Goal: Task Accomplishment & Management: Use online tool/utility

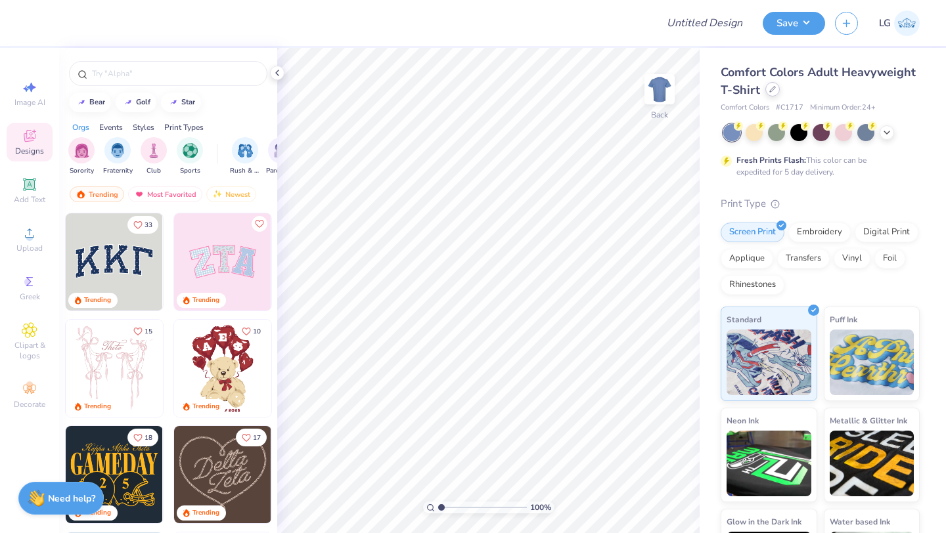
click at [769, 90] on icon at bounding box center [772, 89] width 7 height 7
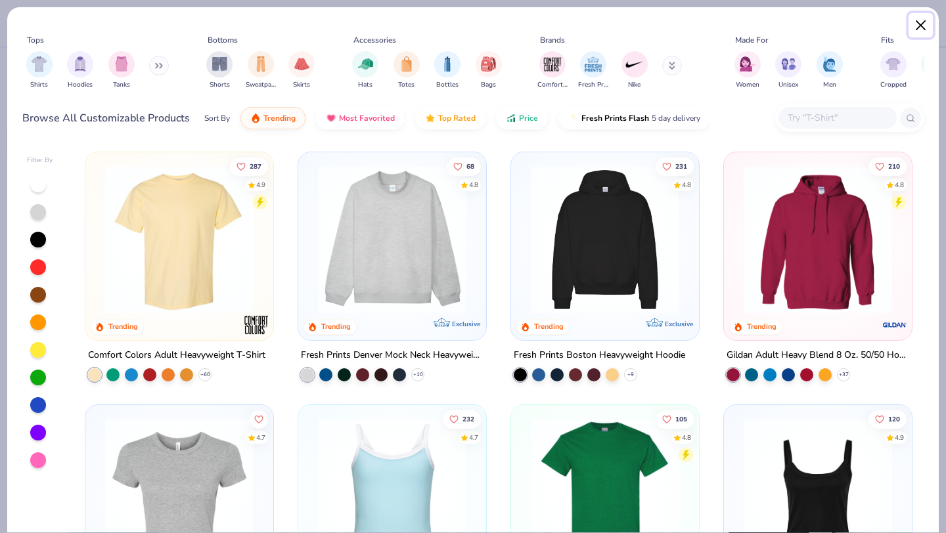
click at [916, 34] on button "Close" at bounding box center [921, 25] width 25 height 25
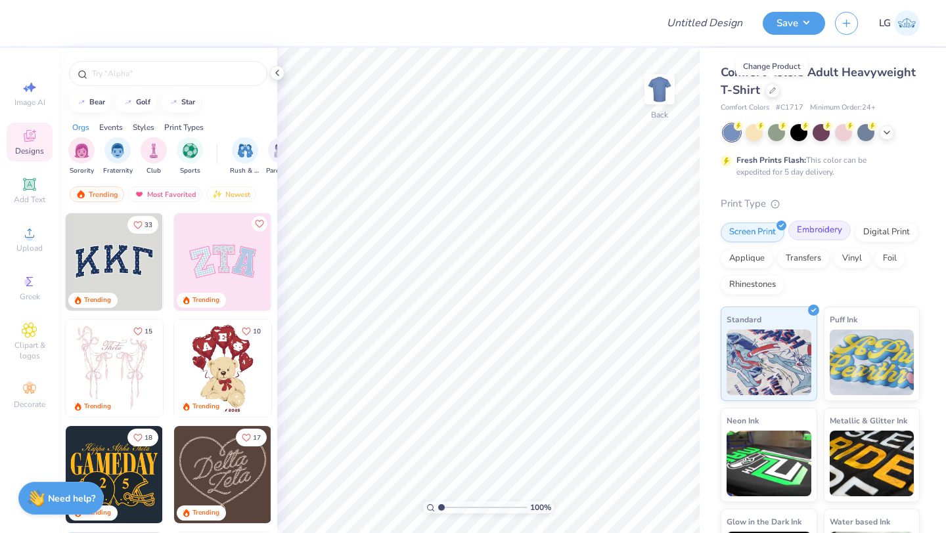
click at [807, 236] on div "Embroidery" at bounding box center [819, 231] width 62 height 20
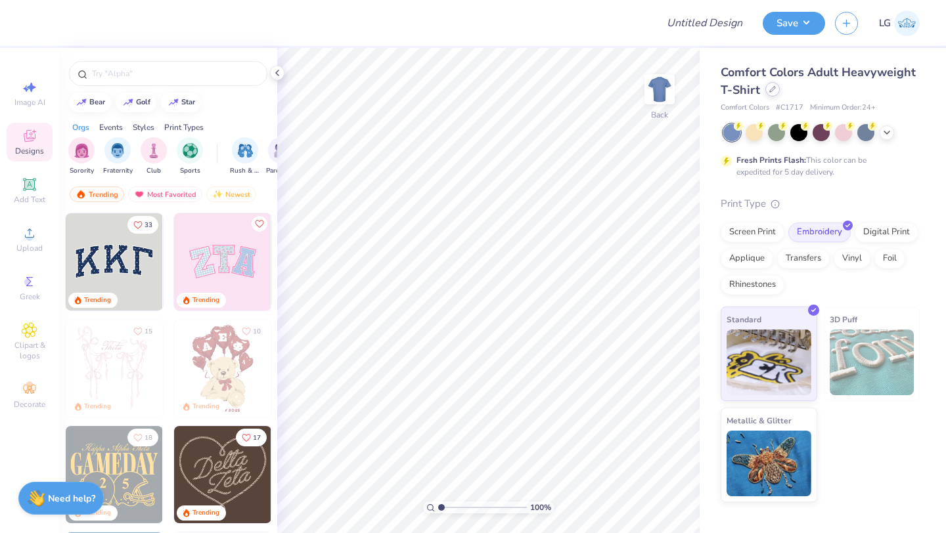
click at [771, 87] on icon at bounding box center [772, 89] width 7 height 7
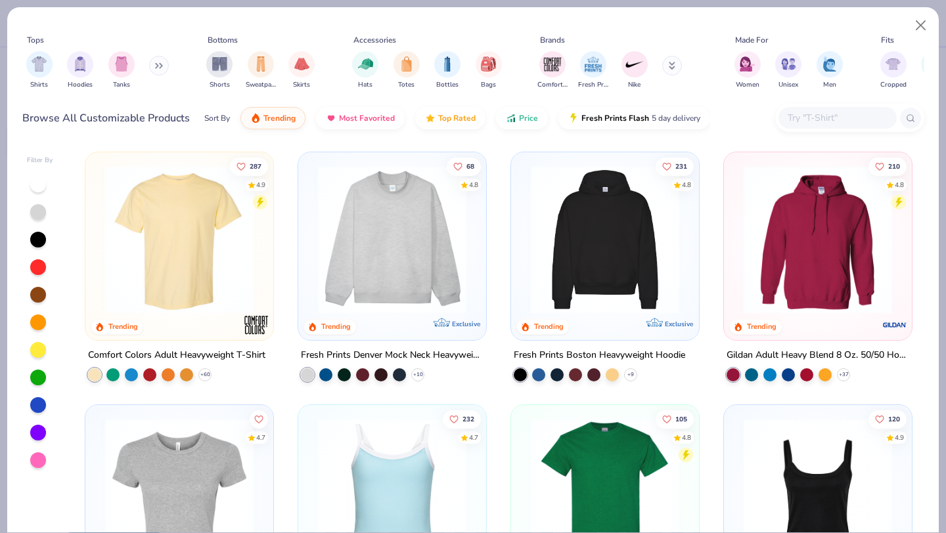
click at [815, 124] on input "text" at bounding box center [836, 117] width 101 height 15
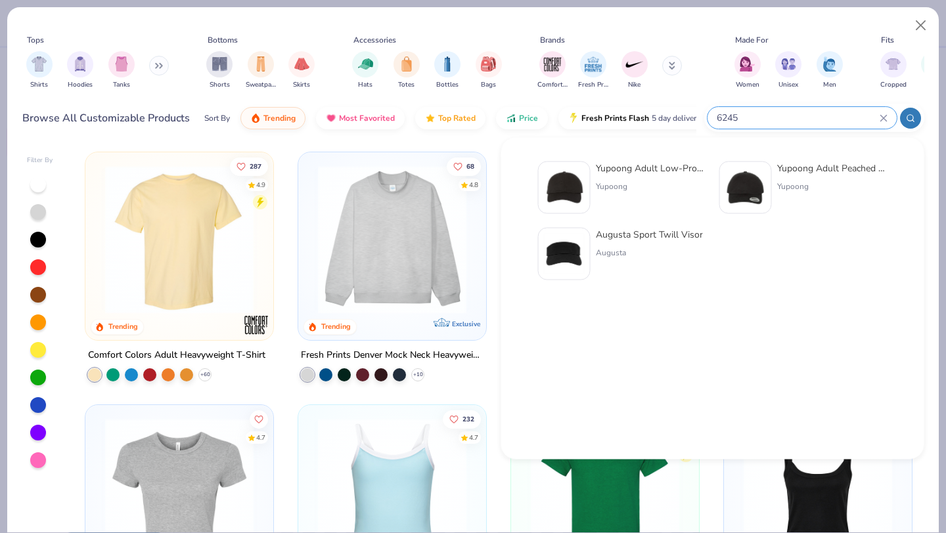
type input "6245"
click at [582, 183] on img at bounding box center [564, 188] width 41 height 41
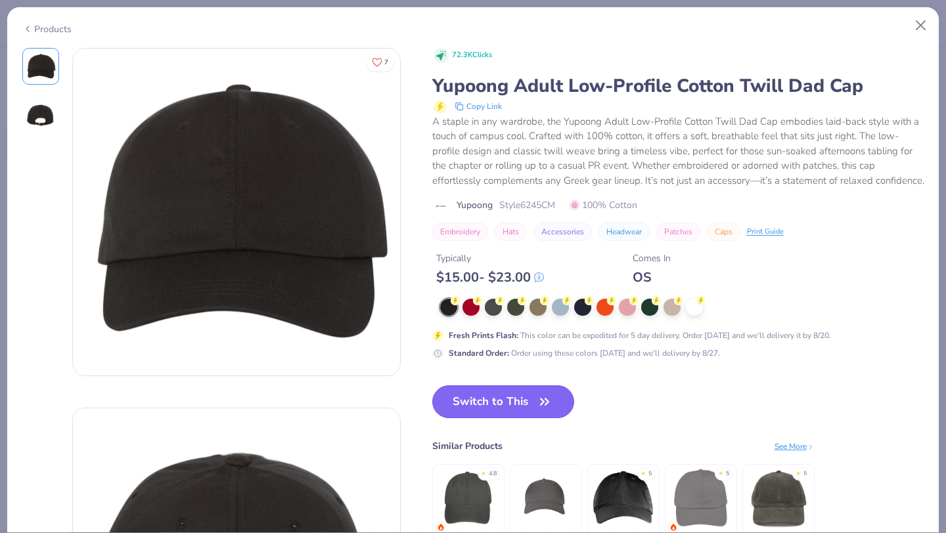
click at [486, 397] on button "Switch to This" at bounding box center [503, 402] width 143 height 33
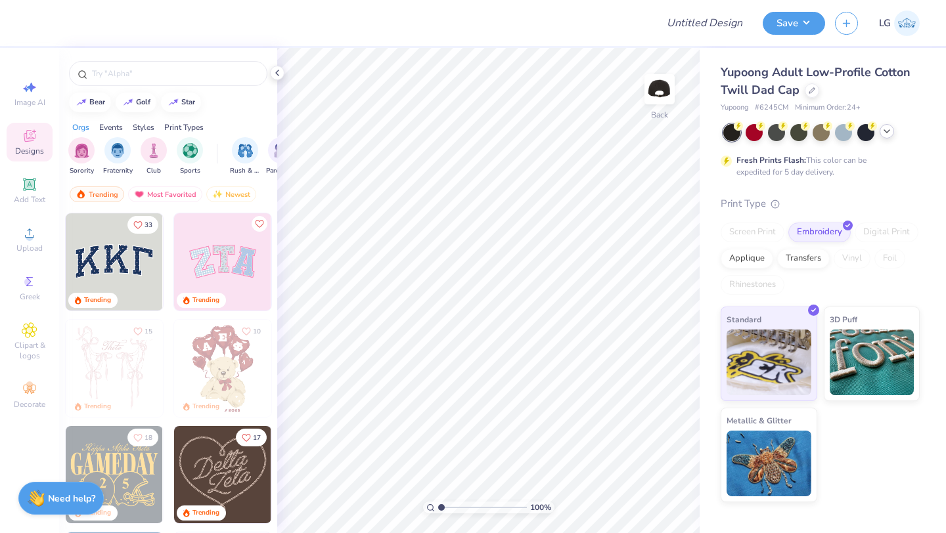
click at [887, 127] on icon at bounding box center [887, 131] width 11 height 11
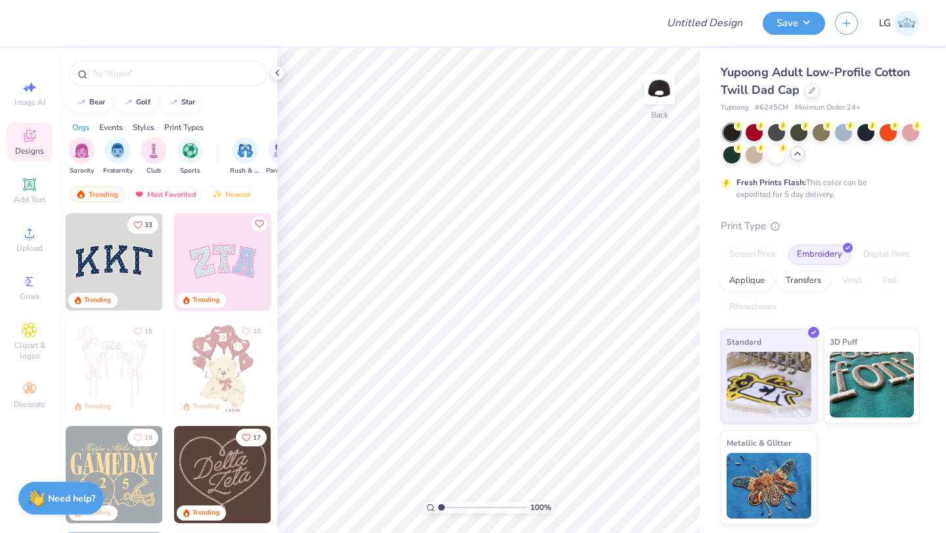
click at [784, 163] on div at bounding box center [776, 154] width 17 height 17
click at [728, 130] on div at bounding box center [731, 132] width 17 height 17
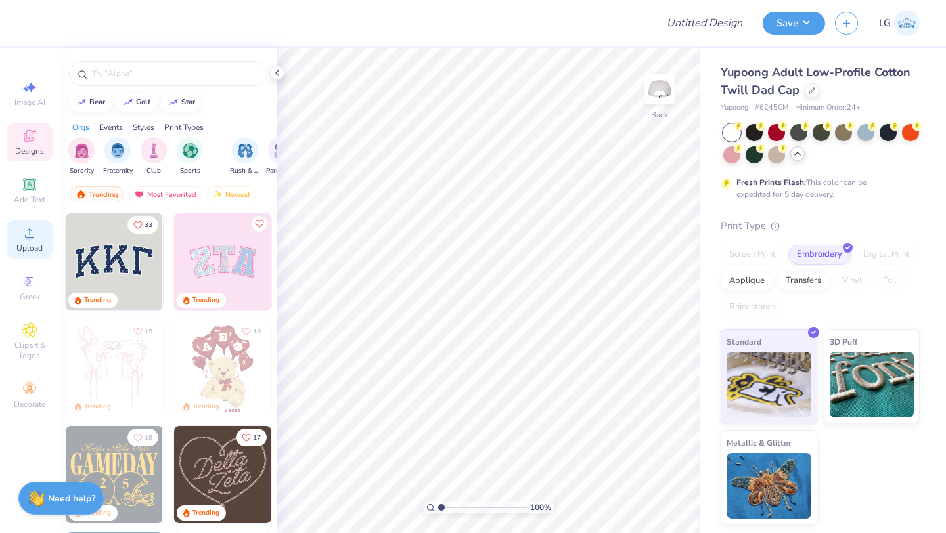
click at [28, 246] on span "Upload" at bounding box center [29, 248] width 26 height 11
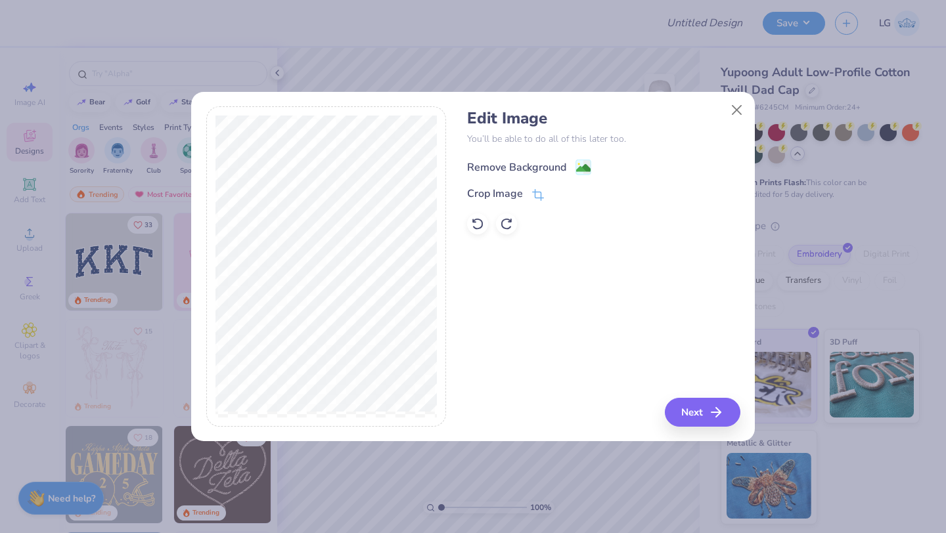
click at [508, 164] on div "Remove Background" at bounding box center [516, 168] width 99 height 16
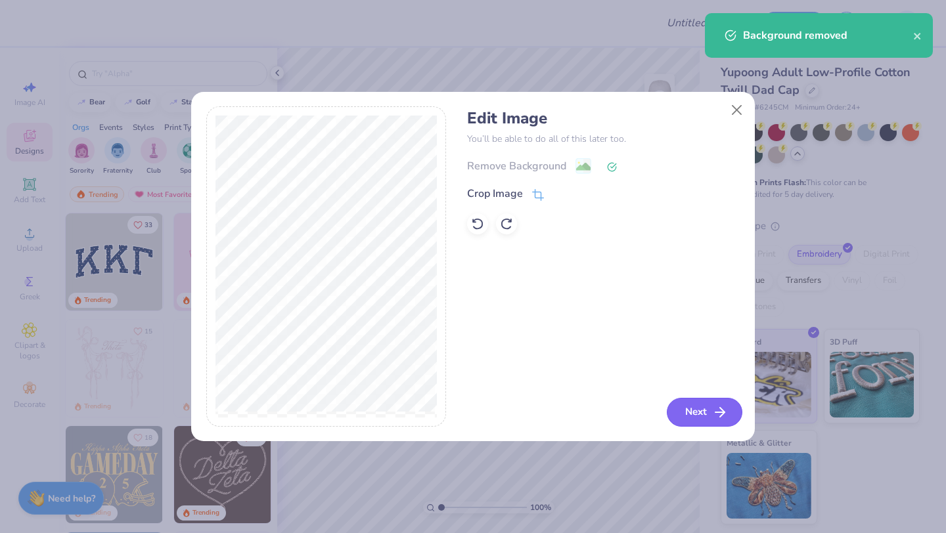
click at [688, 403] on button "Next" at bounding box center [705, 412] width 76 height 29
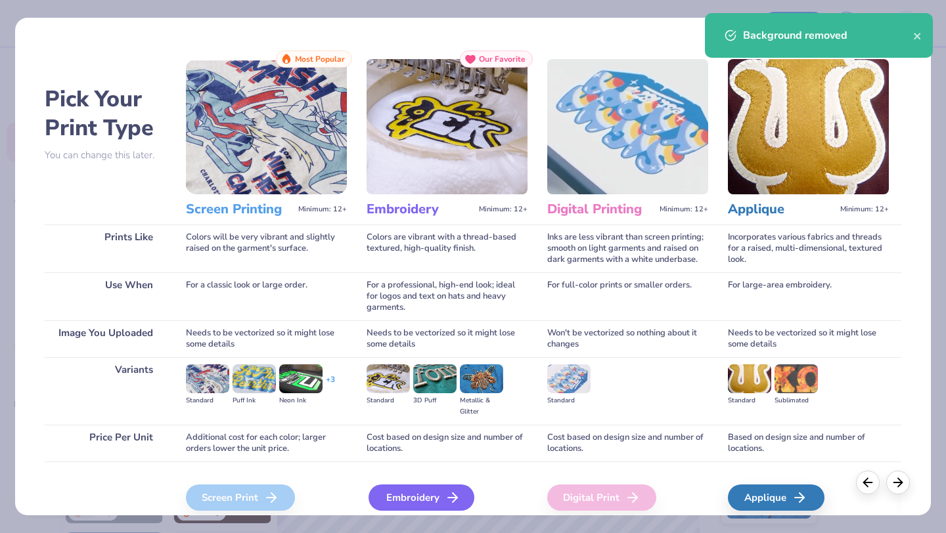
click at [415, 506] on div "Embroidery" at bounding box center [422, 498] width 106 height 26
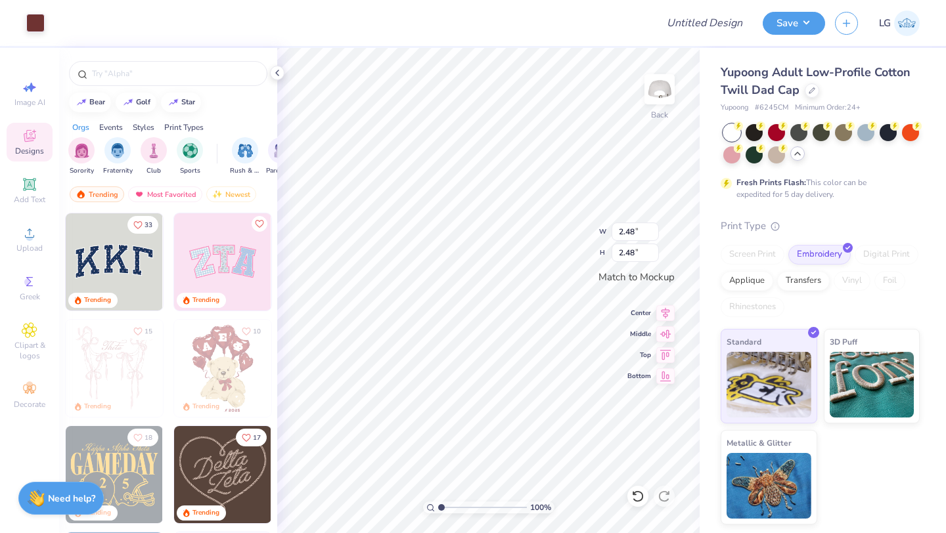
type input "1.24"
type input "1.25"
click at [654, 86] on img at bounding box center [659, 89] width 53 height 53
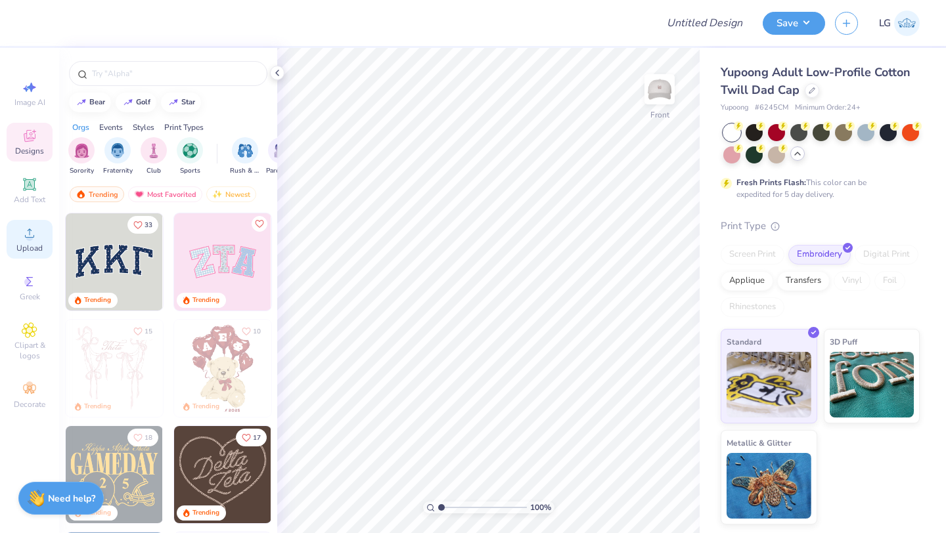
click at [34, 233] on icon at bounding box center [30, 233] width 16 height 16
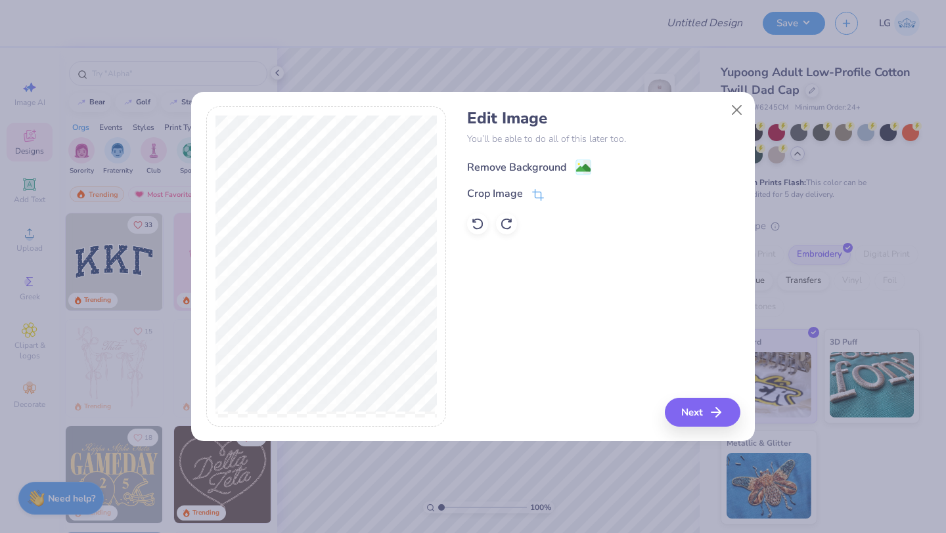
click at [491, 164] on div "Remove Background" at bounding box center [516, 168] width 99 height 16
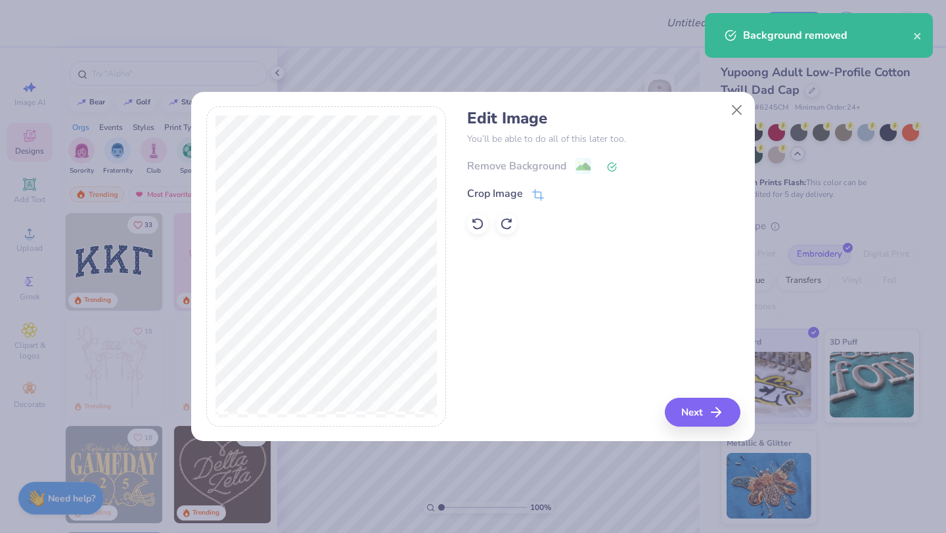
click at [683, 395] on div "Edit Image You’ll be able to do all of this later too. Remove Background Crop I…" at bounding box center [603, 266] width 273 height 321
click at [682, 404] on button "Next" at bounding box center [705, 412] width 76 height 29
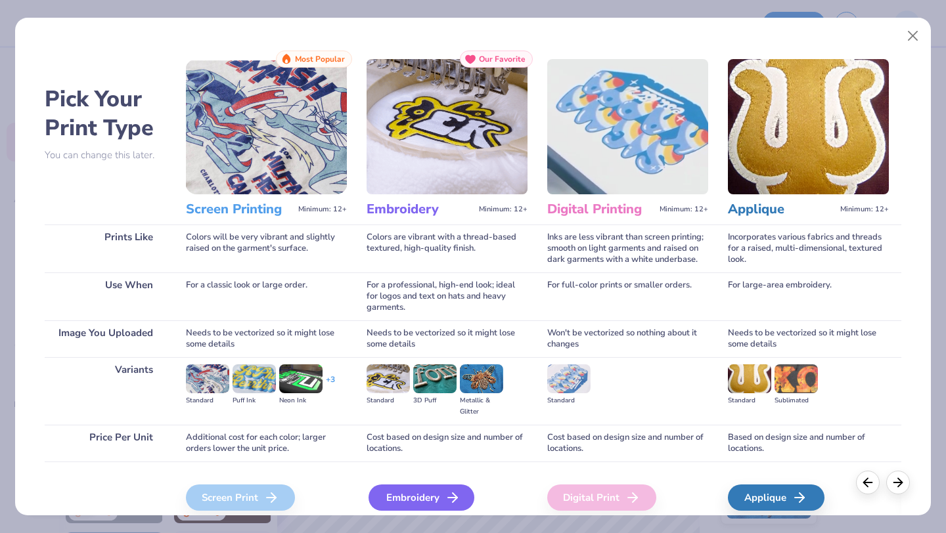
click at [424, 491] on div "Embroidery" at bounding box center [422, 498] width 106 height 26
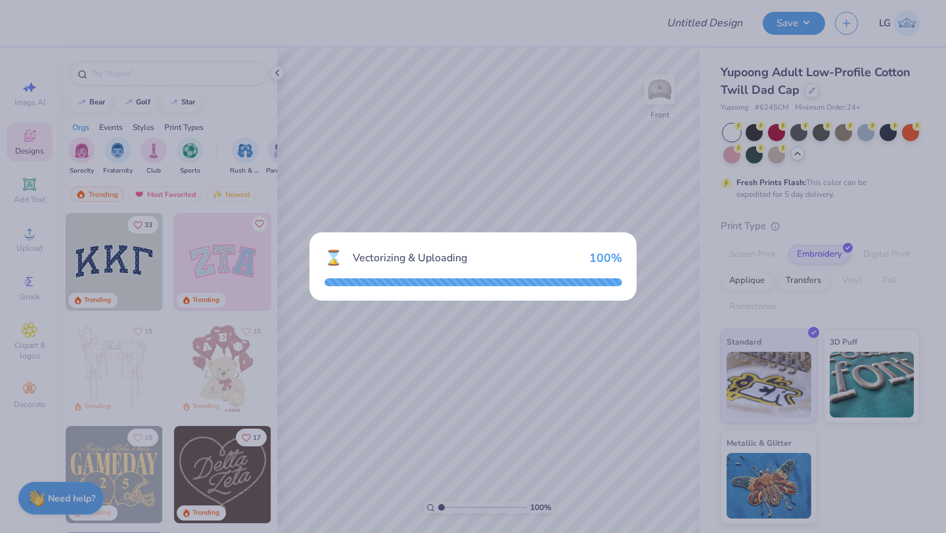
click at [639, 79] on div "⌛ Vectorizing & Uploading 100 %" at bounding box center [473, 266] width 946 height 533
click at [588, 167] on div "⌛ Vectorizing & Uploading 100 %" at bounding box center [473, 266] width 946 height 533
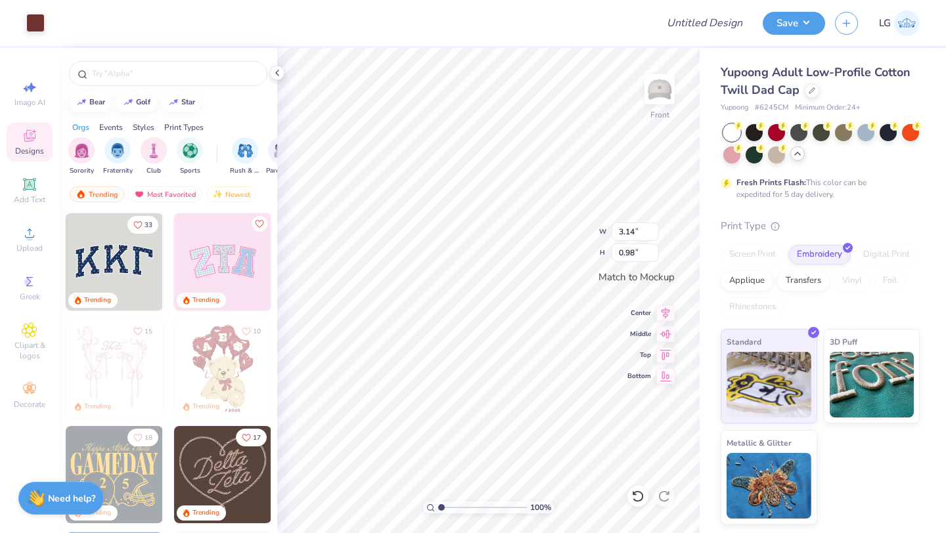
type input "1.49"
type input "0.47"
type input "1.50"
click at [779, 24] on button "Save" at bounding box center [794, 21] width 62 height 23
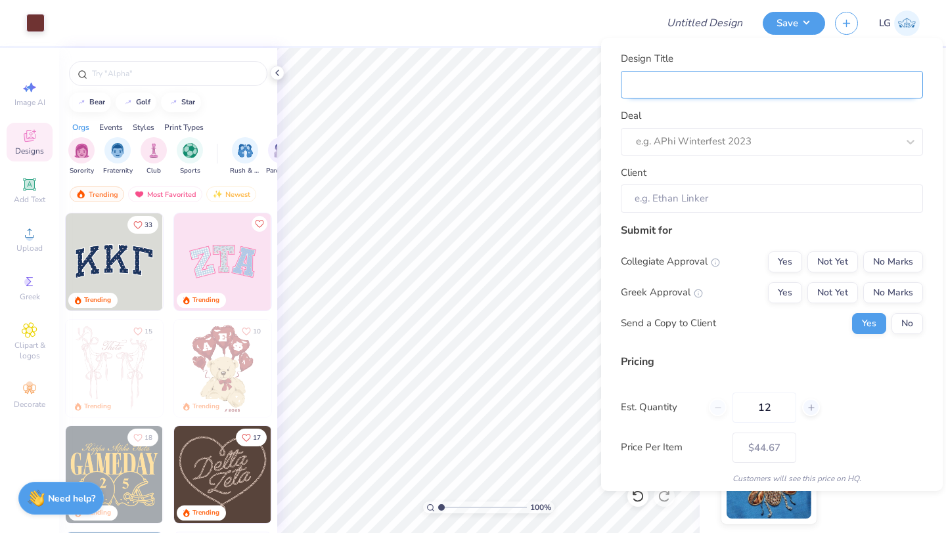
click at [854, 93] on input "Design Title" at bounding box center [772, 85] width 302 height 28
type input "W"
type input "WA"
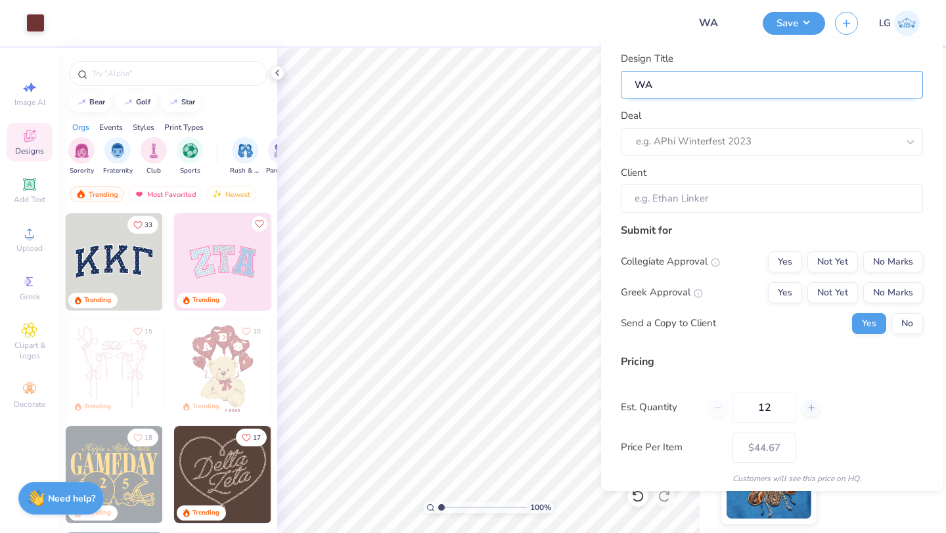
type input "WAY"
type input "WAY H"
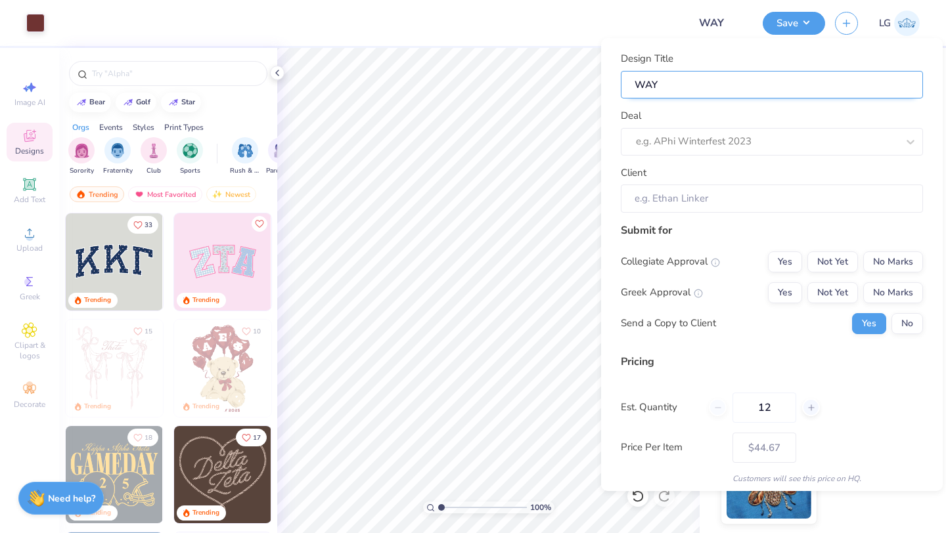
type input "WAY H"
type input "WAY Ha"
type input "WAY Hat"
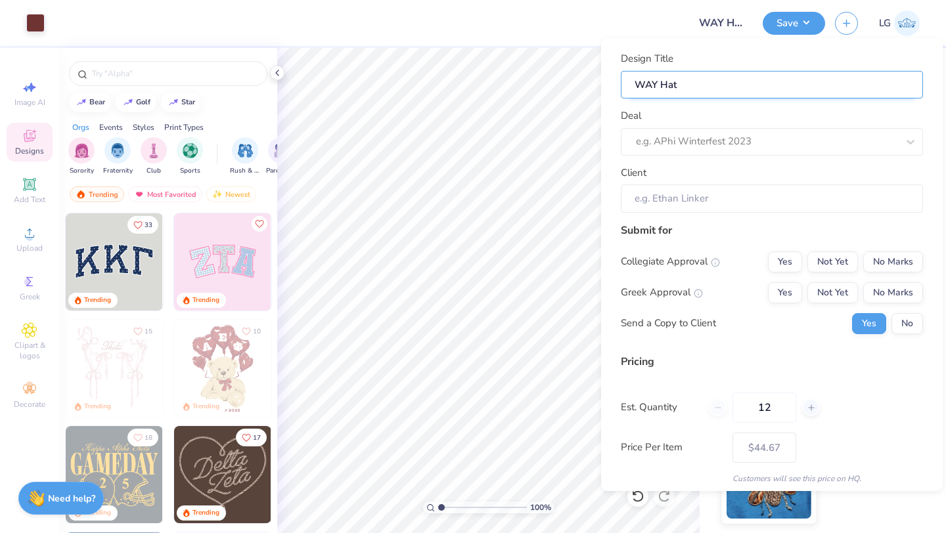
type input "WAY Hats"
type input "WAY Hats R"
type input "WAY Hats Re"
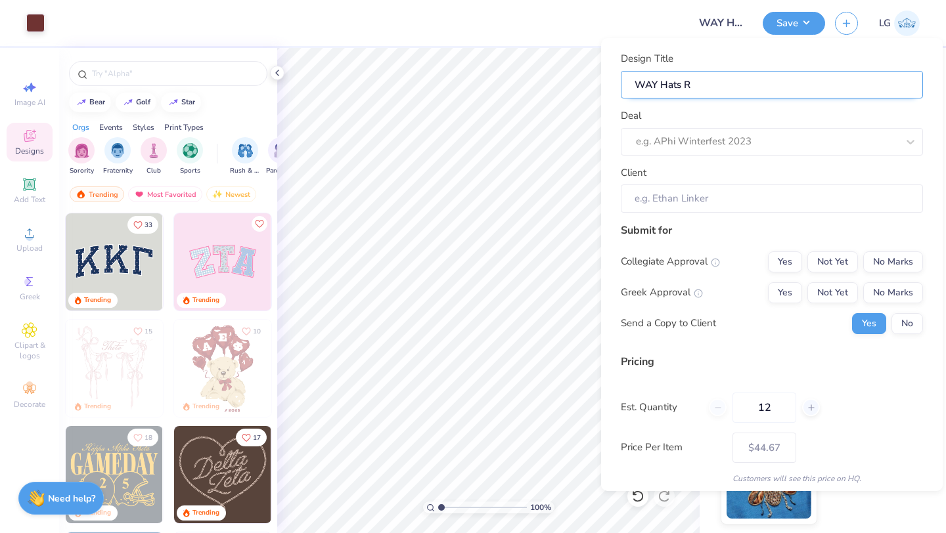
type input "WAY Hats Re"
type input "WAY Hats Reo"
type input "WAY Hats Reor"
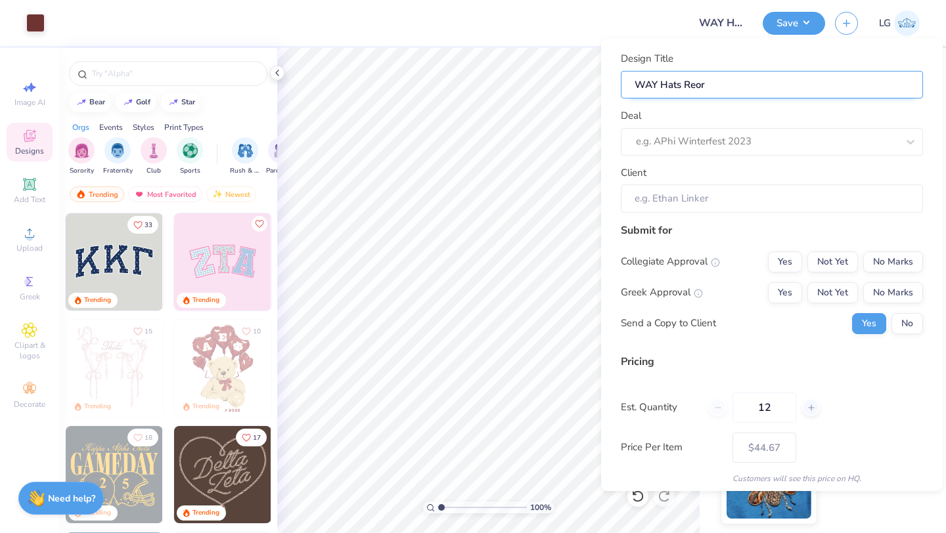
type input "WAY Hats Reord"
type input "WAY Hats Reorde"
type input "WAY Hats Reorder"
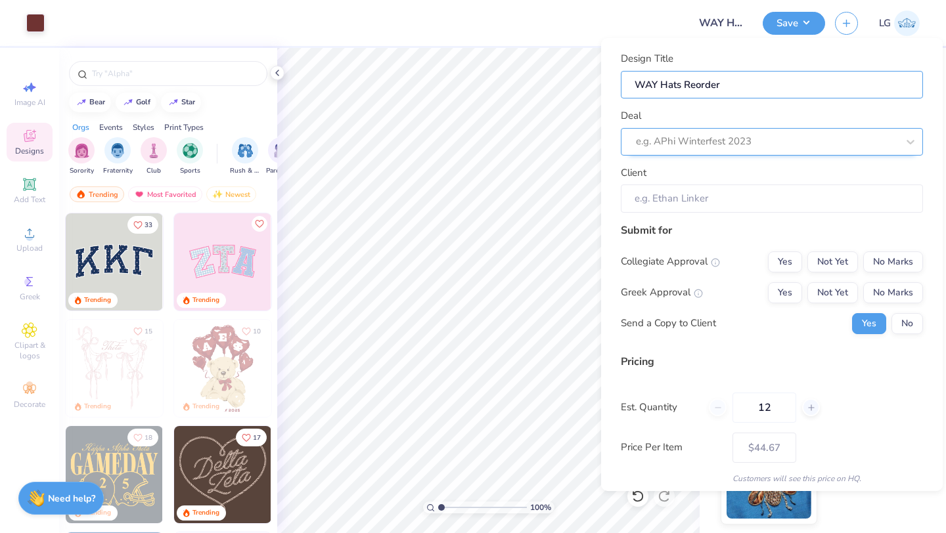
type input "WAY Hats Reorder"
click at [796, 140] on div at bounding box center [766, 142] width 261 height 18
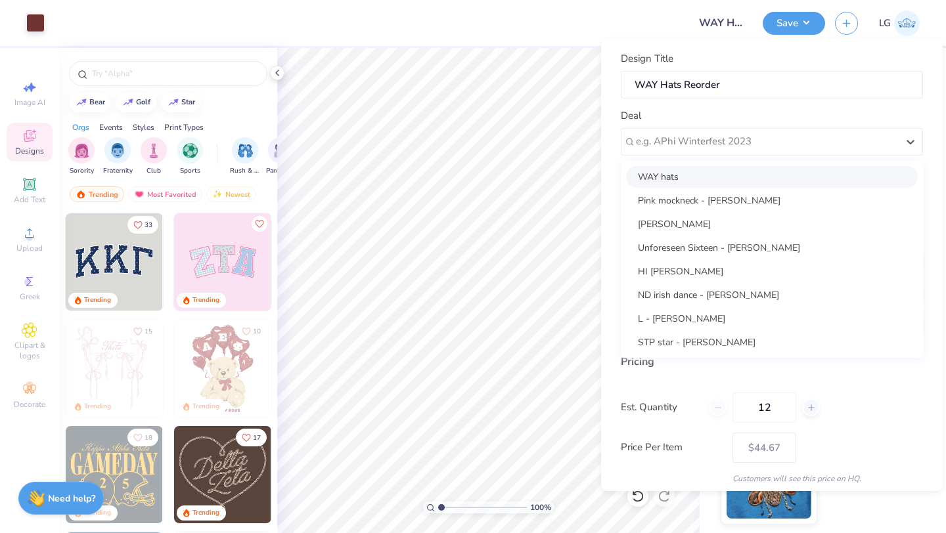
click at [713, 185] on div "WAY hats" at bounding box center [772, 177] width 292 height 22
type input "Michael Stocker"
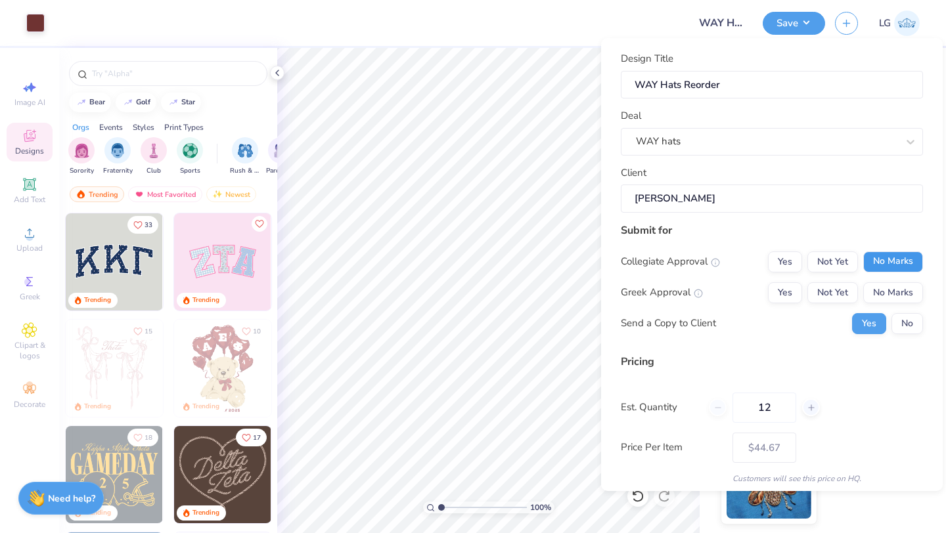
click at [890, 257] on button "No Marks" at bounding box center [893, 262] width 60 height 21
click at [890, 287] on button "No Marks" at bounding box center [893, 292] width 60 height 21
click at [900, 316] on button "No" at bounding box center [907, 323] width 32 height 21
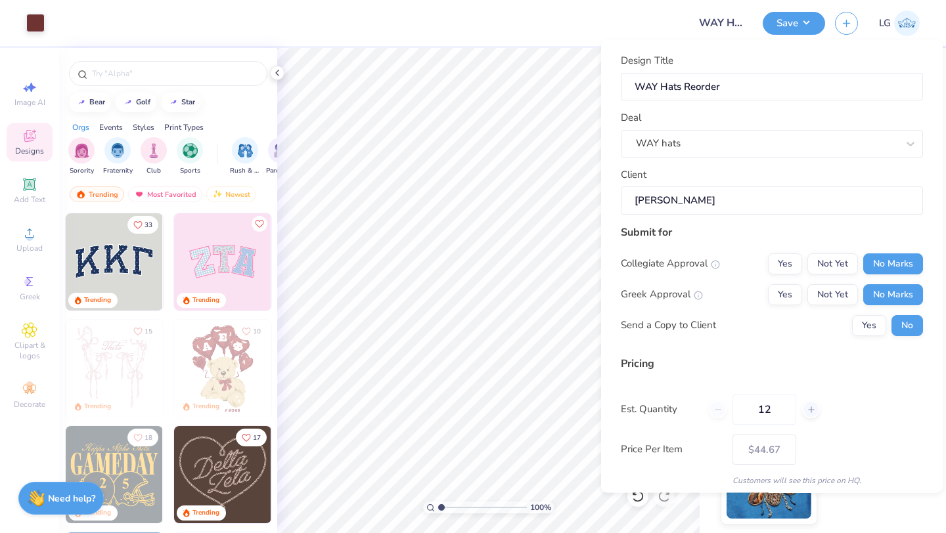
scroll to position [76, 0]
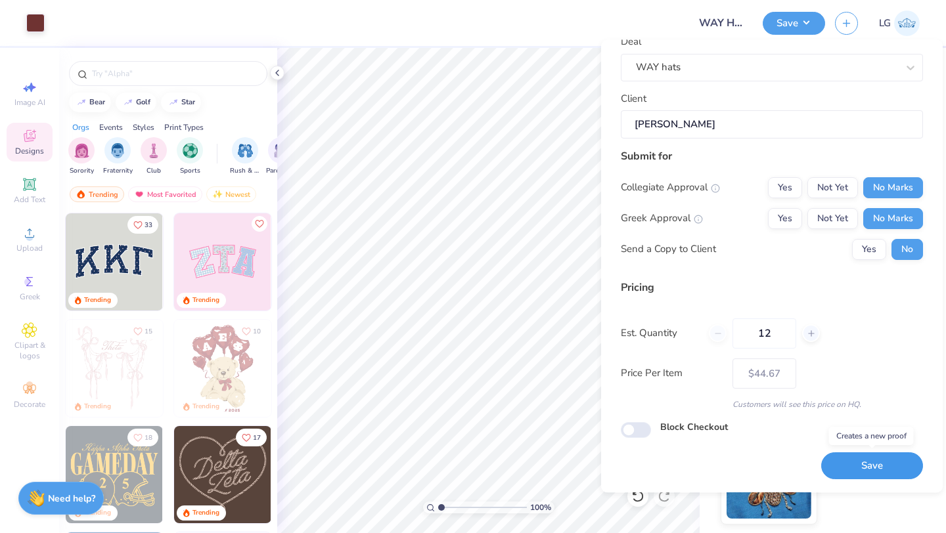
click at [861, 459] on button "Save" at bounding box center [872, 466] width 102 height 27
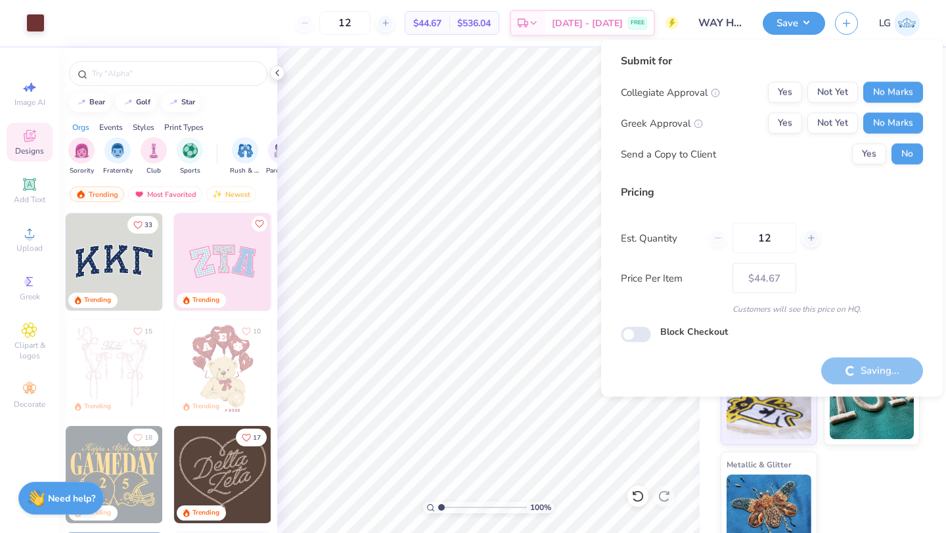
type input "– –"
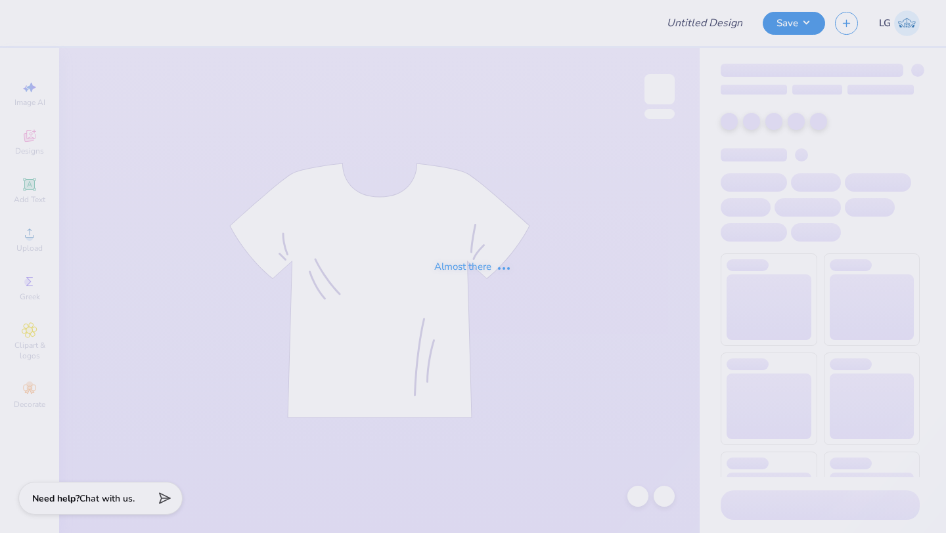
type input "DKA POCKET T-SHIRT"
type input "Family Weekend Merch"
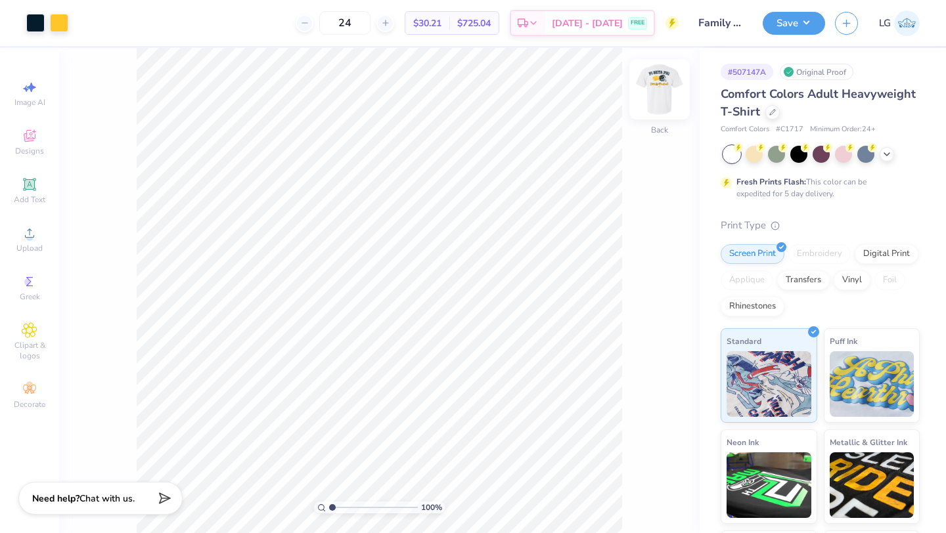
click at [659, 93] on img at bounding box center [659, 89] width 53 height 53
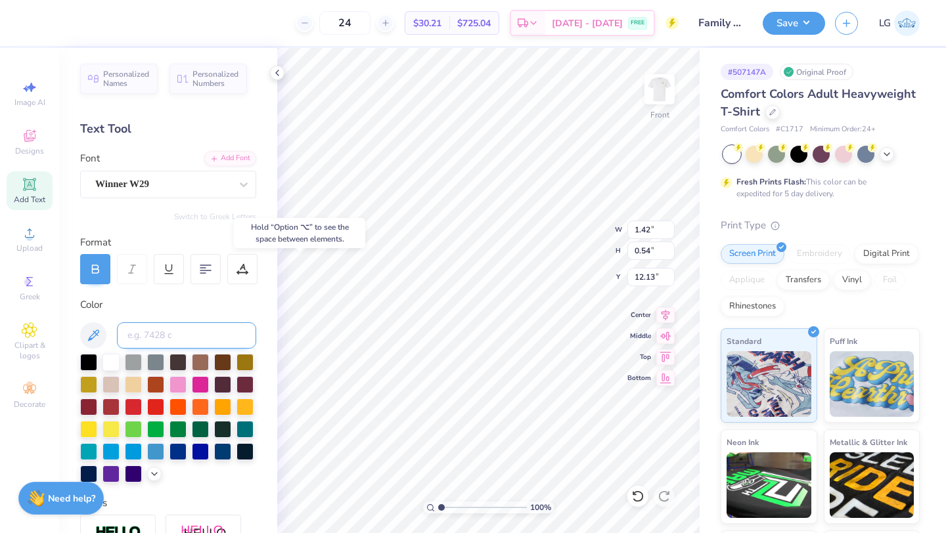
click at [152, 336] on input at bounding box center [186, 336] width 139 height 26
type input "296"
type input "1.39"
type input "0.53"
type input "12.20"
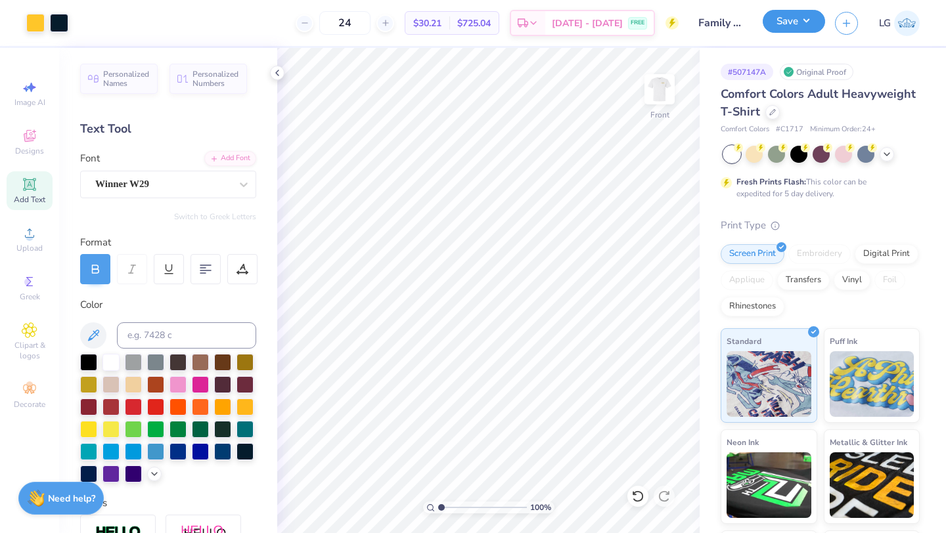
click at [773, 22] on button "Save" at bounding box center [794, 21] width 62 height 23
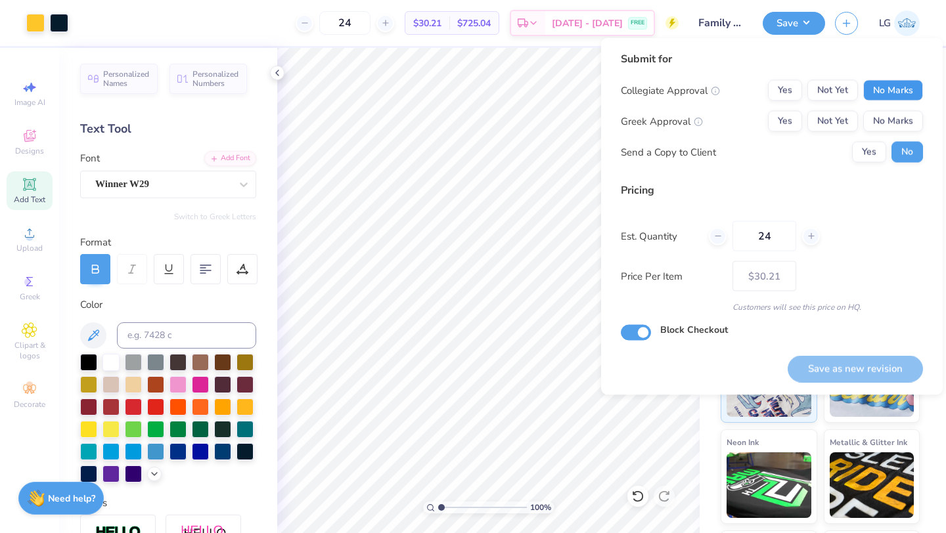
click at [881, 84] on button "No Marks" at bounding box center [893, 90] width 60 height 21
click at [887, 124] on button "No Marks" at bounding box center [893, 121] width 60 height 21
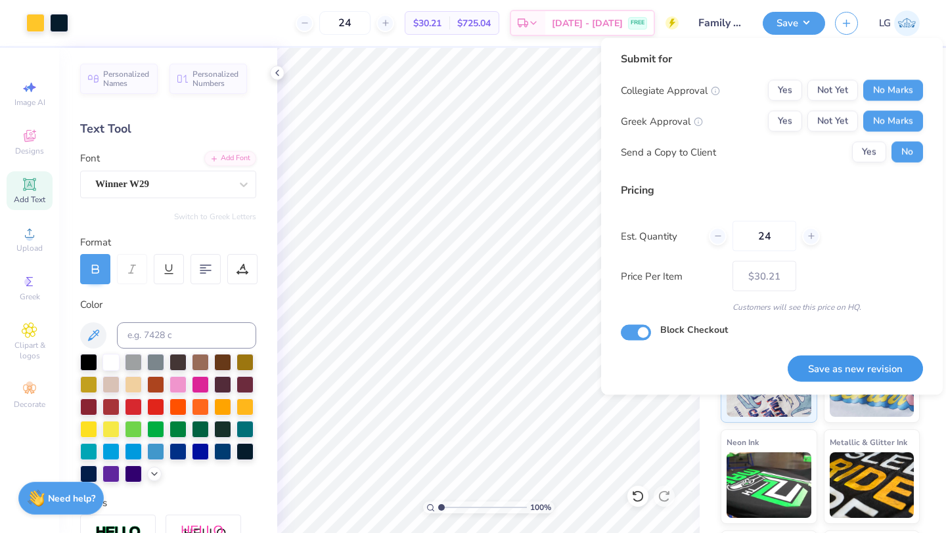
click at [839, 357] on button "Save as new revision" at bounding box center [855, 368] width 135 height 27
type input "– –"
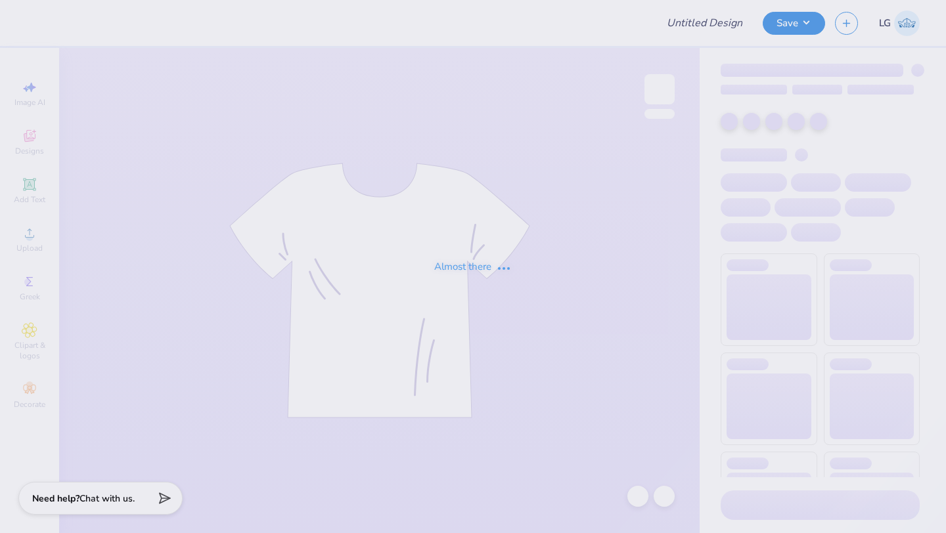
type input "Family Weekend Merch"
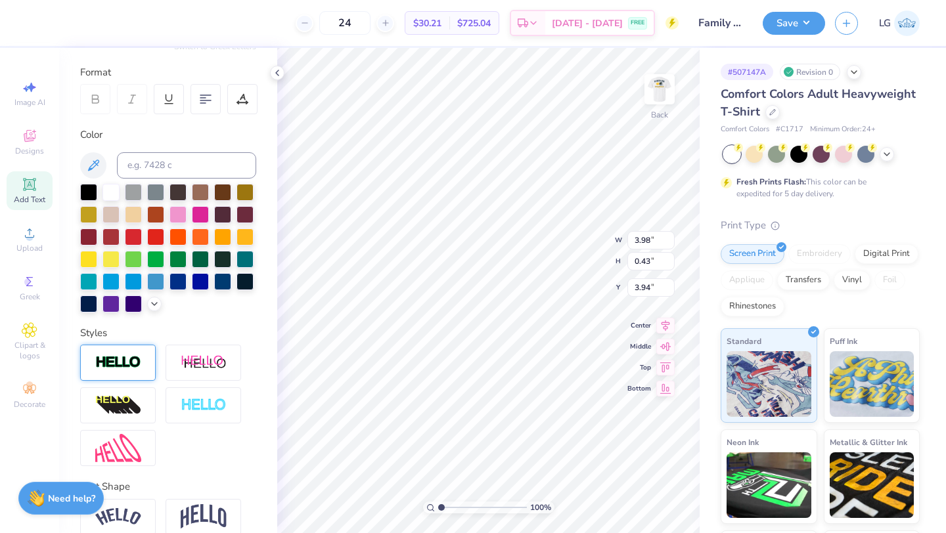
scroll to position [180, 0]
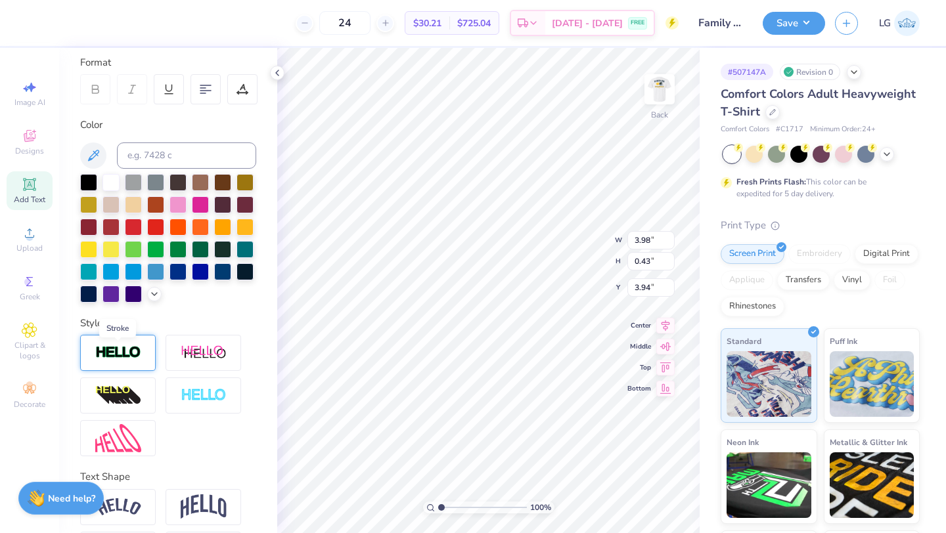
click at [115, 353] on img at bounding box center [118, 353] width 46 height 15
type input "3.99"
type input "0.45"
type input "3.93"
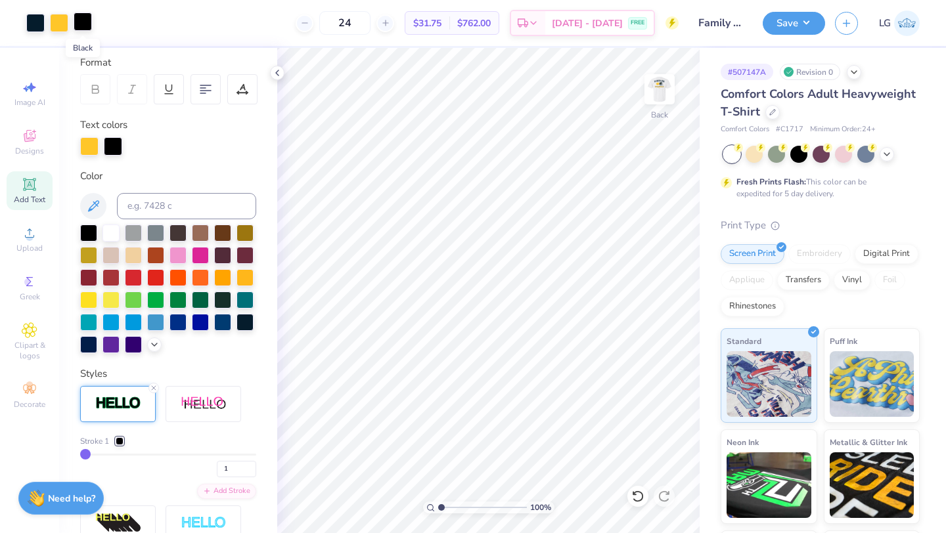
click at [81, 26] on div at bounding box center [83, 21] width 18 height 18
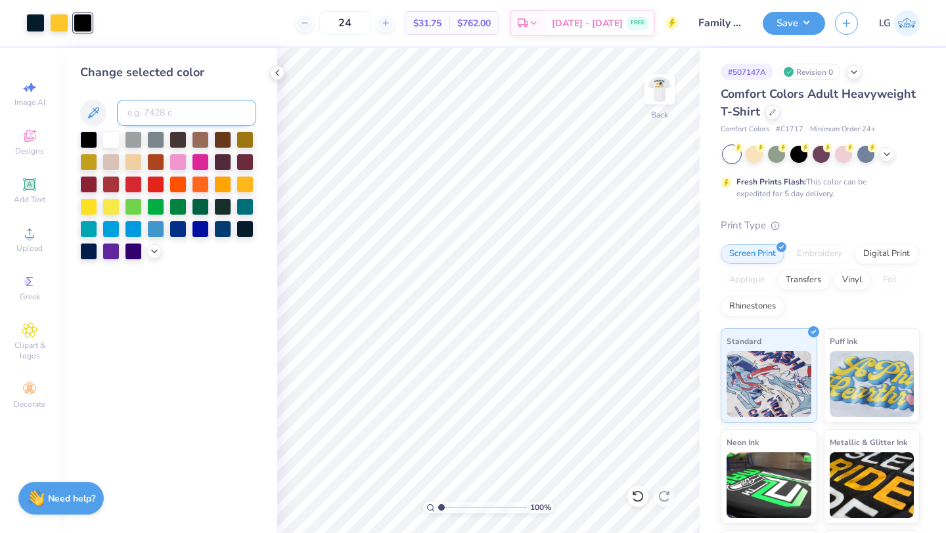
click at [156, 118] on input at bounding box center [186, 113] width 139 height 26
type input "296"
click at [650, 99] on img at bounding box center [659, 89] width 53 height 53
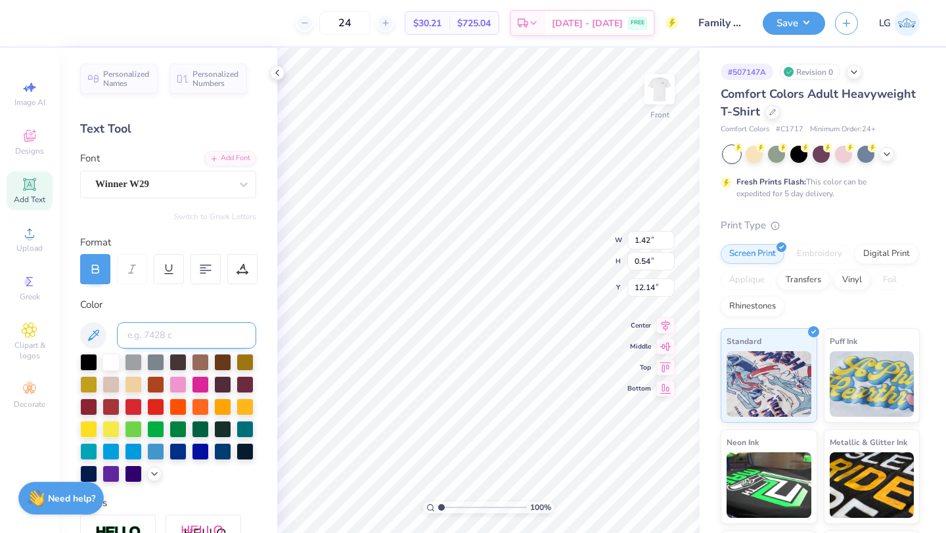
click at [160, 330] on input at bounding box center [186, 336] width 139 height 26
type input "296"
type input "1.39"
type input "0.53"
type input "12.20"
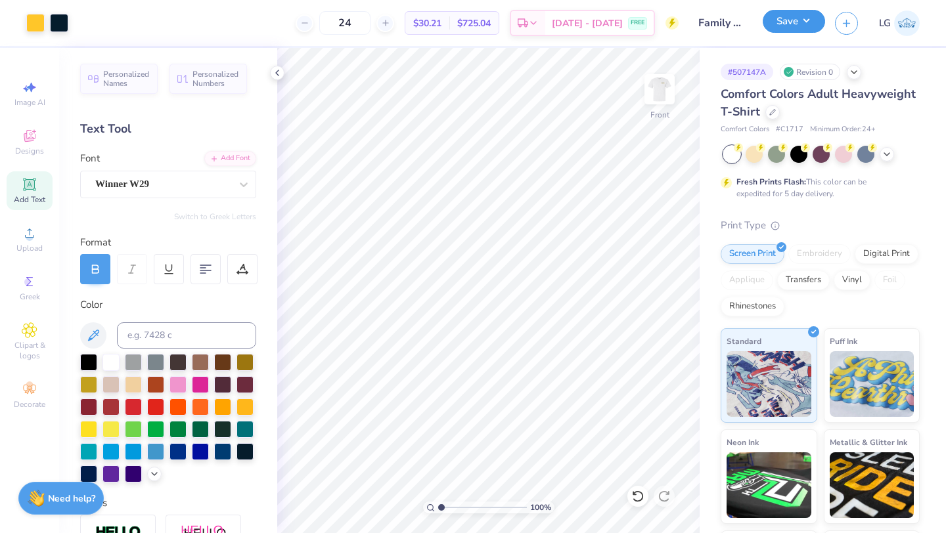
click at [792, 21] on button "Save" at bounding box center [794, 21] width 62 height 23
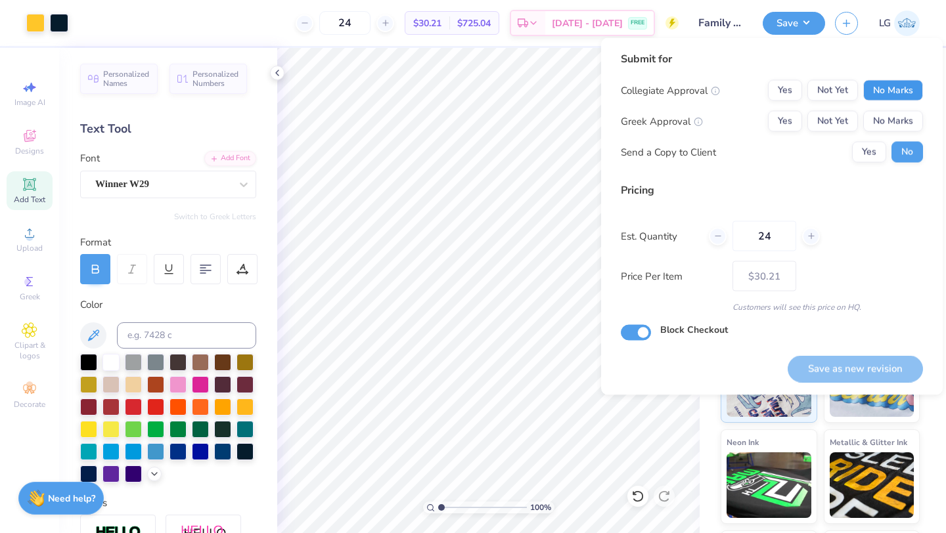
click at [880, 88] on button "No Marks" at bounding box center [893, 90] width 60 height 21
click at [881, 115] on button "No Marks" at bounding box center [893, 121] width 60 height 21
click at [853, 379] on button "Save as new revision" at bounding box center [855, 368] width 135 height 27
click at [879, 371] on div "Saving..." at bounding box center [872, 368] width 102 height 27
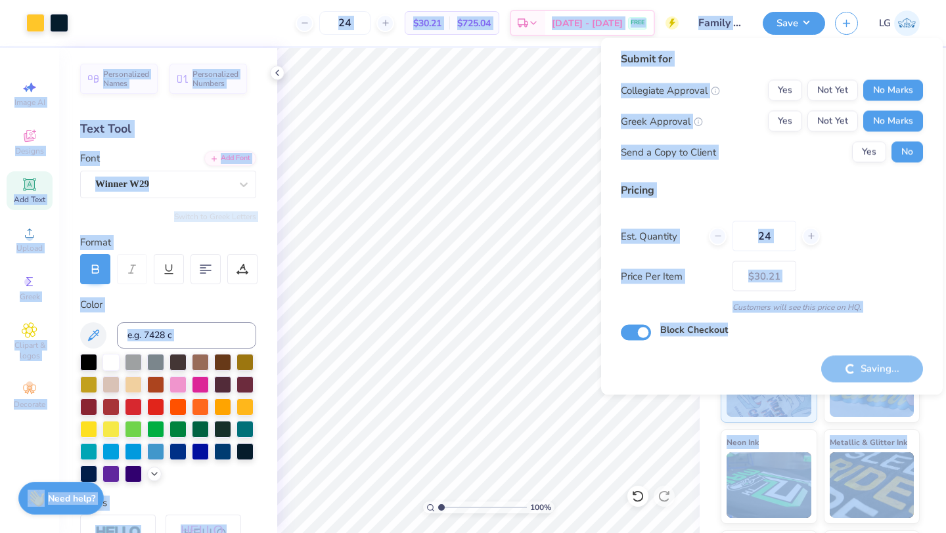
click at [879, 371] on div "Saving..." at bounding box center [872, 368] width 102 height 27
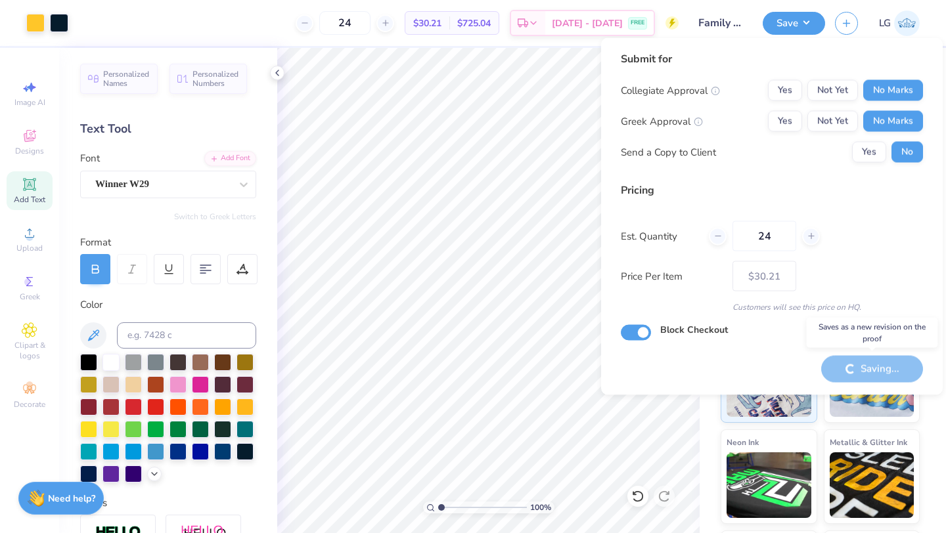
click at [879, 371] on div "Saving..." at bounding box center [872, 368] width 102 height 27
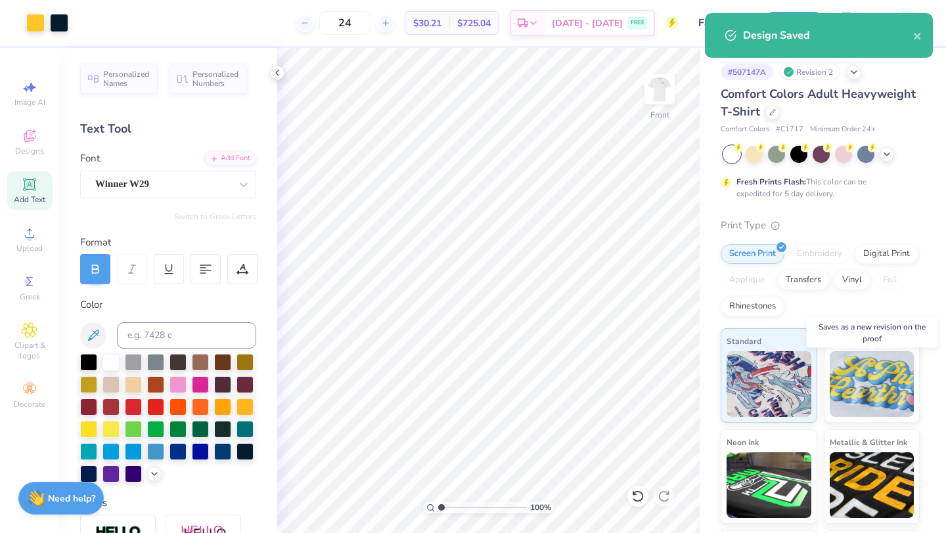
click at [879, 371] on div "Save as new revision" at bounding box center [855, 368] width 135 height 27
type input "– –"
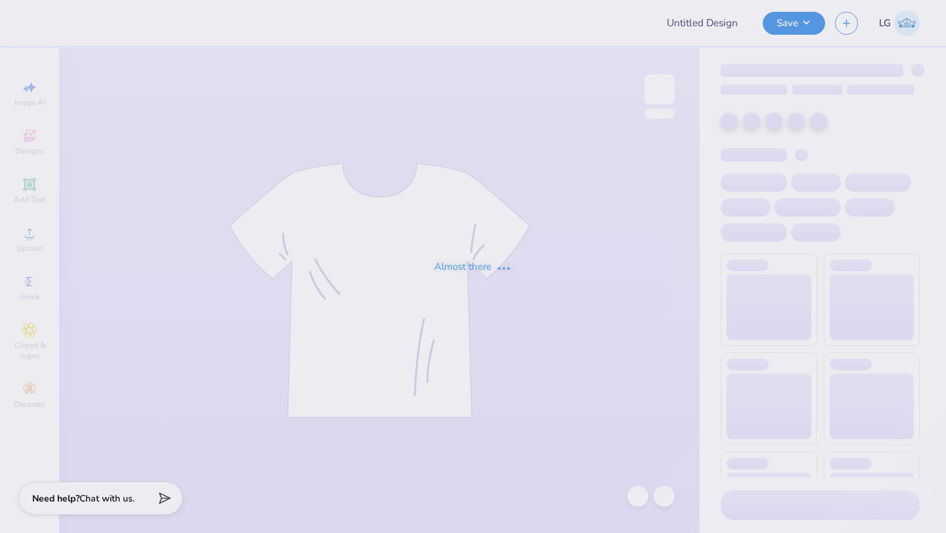
type input "Family Weekend Merch"
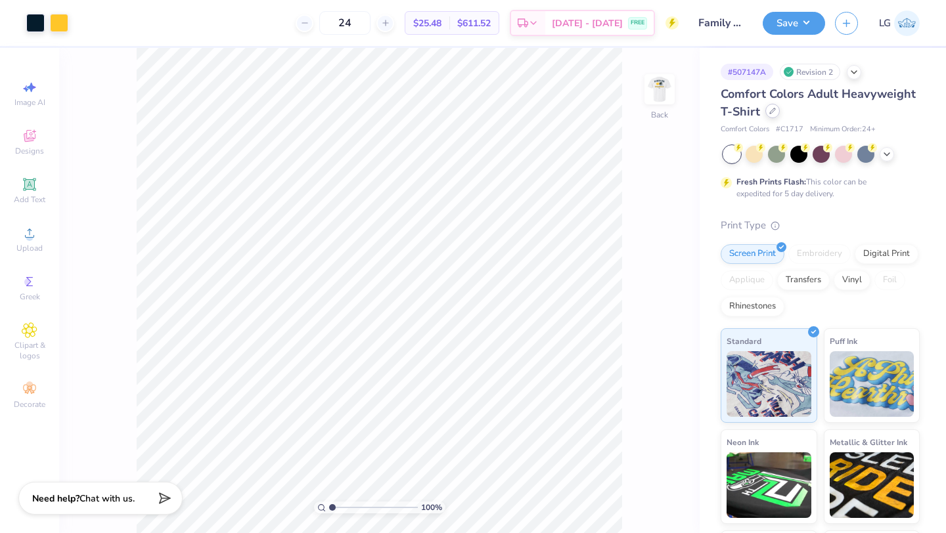
click at [773, 112] on icon at bounding box center [772, 111] width 7 height 7
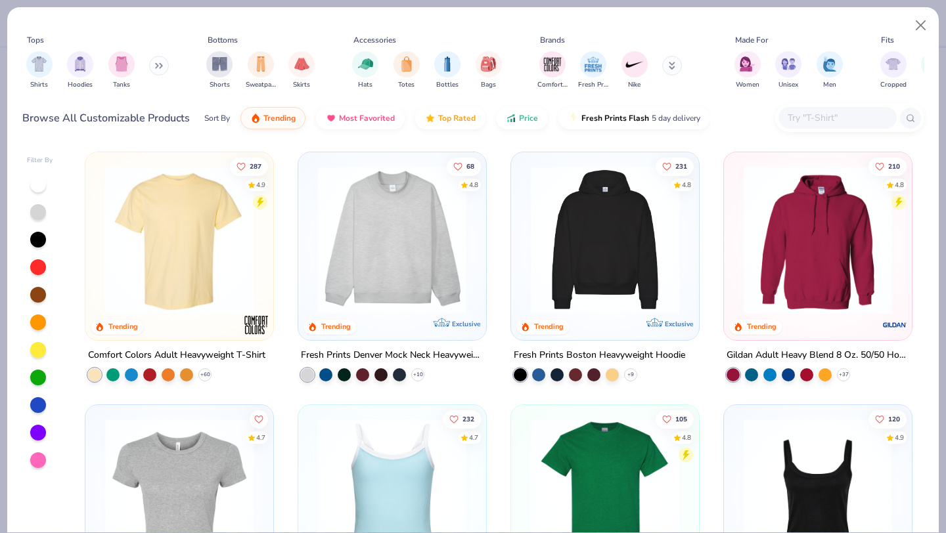
click at [809, 118] on input "text" at bounding box center [836, 117] width 101 height 15
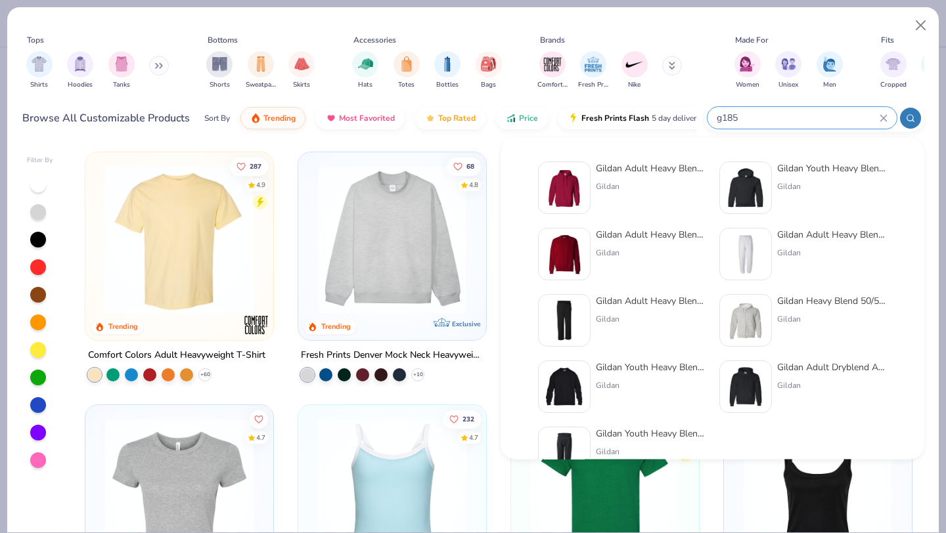
type input "g185"
click at [590, 178] on div at bounding box center [564, 188] width 53 height 53
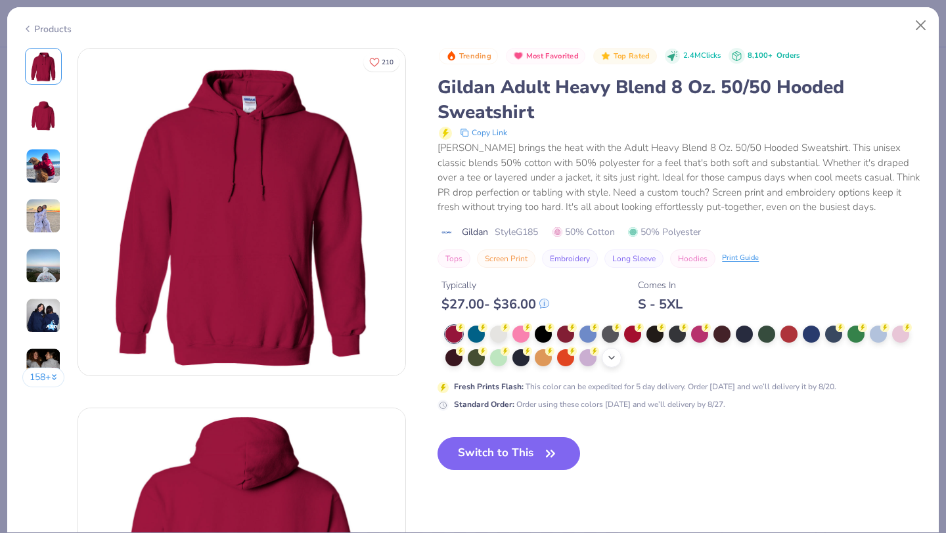
click at [605, 361] on div "+ 15" at bounding box center [612, 358] width 20 height 20
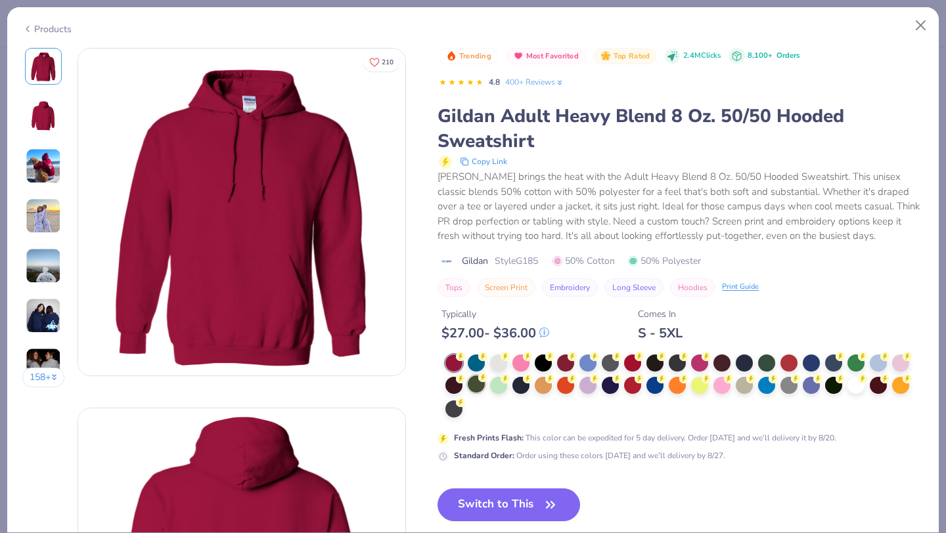
click at [484, 386] on div at bounding box center [476, 384] width 17 height 17
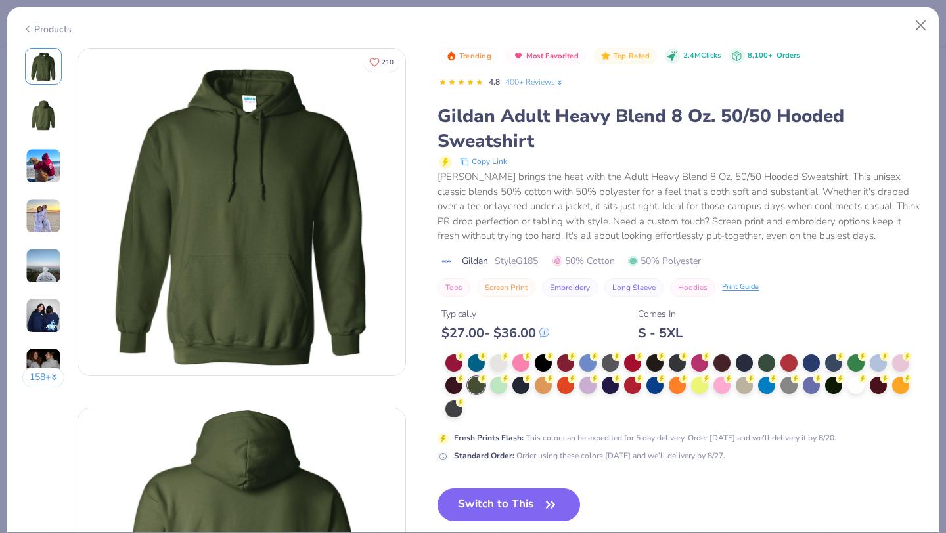
click at [472, 407] on div at bounding box center [684, 387] width 478 height 64
click at [861, 384] on div at bounding box center [855, 384] width 17 height 17
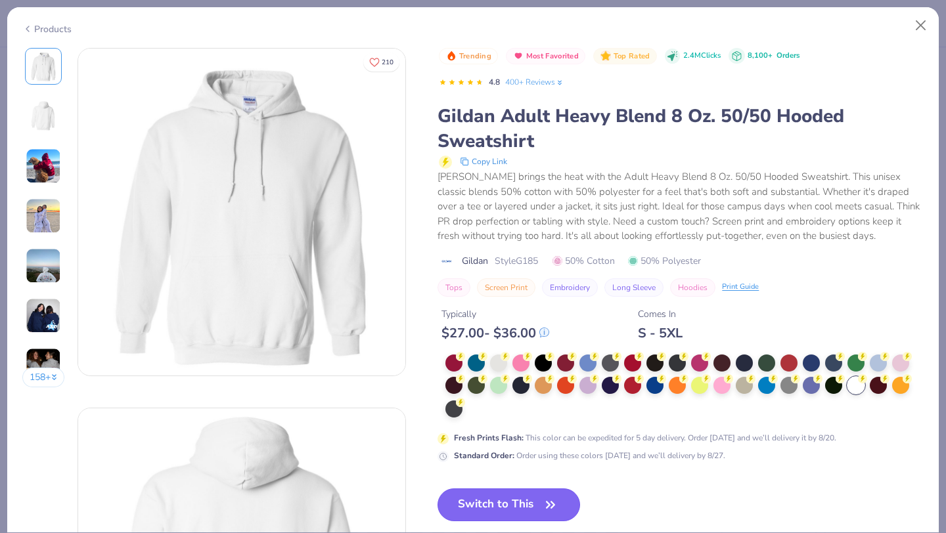
click at [468, 497] on button "Switch to This" at bounding box center [509, 505] width 143 height 33
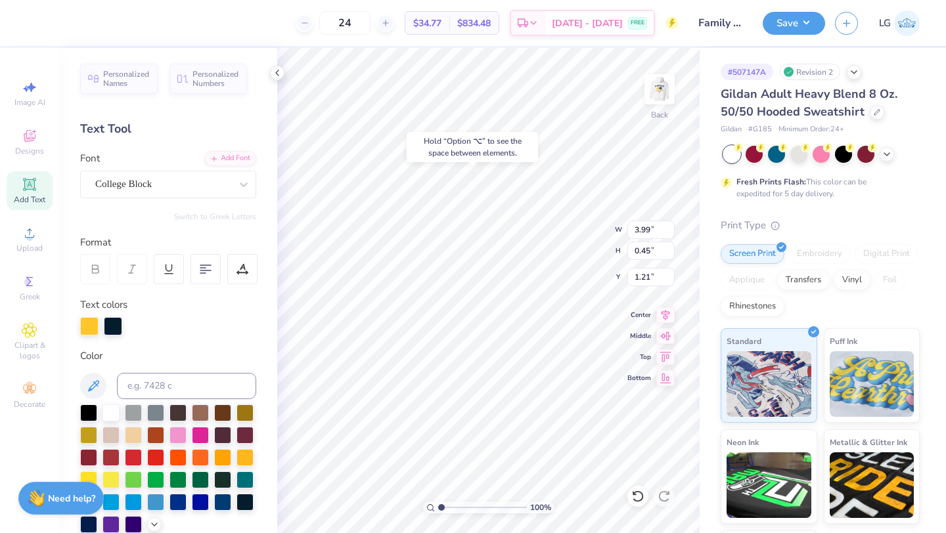
type input "1.21"
click at [639, 494] on icon at bounding box center [637, 496] width 13 height 13
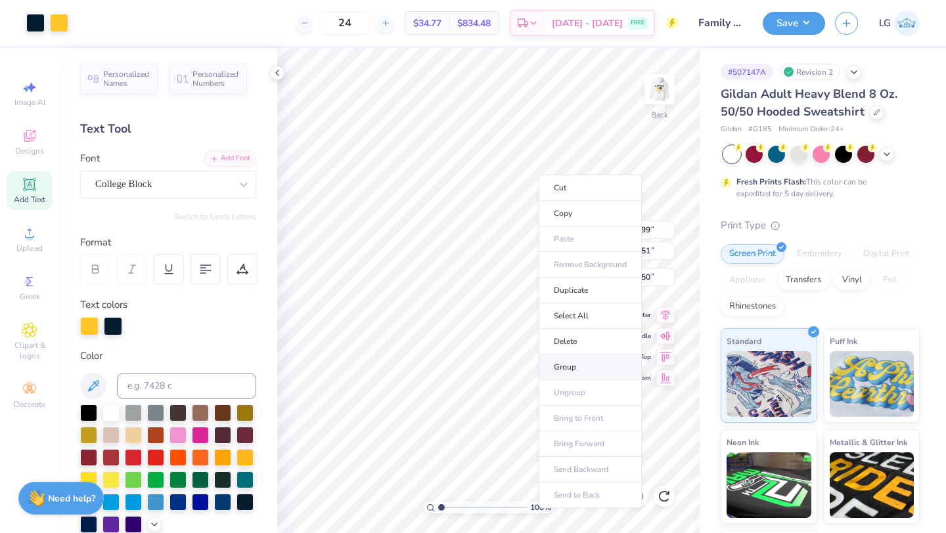
click at [570, 359] on li "Group" at bounding box center [590, 368] width 103 height 26
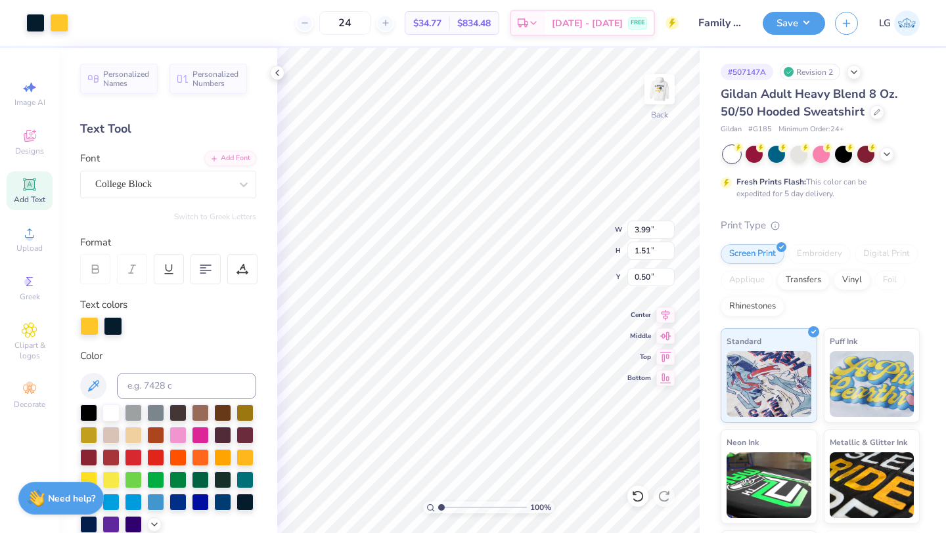
type input "3.42"
type input "4.74"
type input "1.80"
type input "3.00"
type input "5.98"
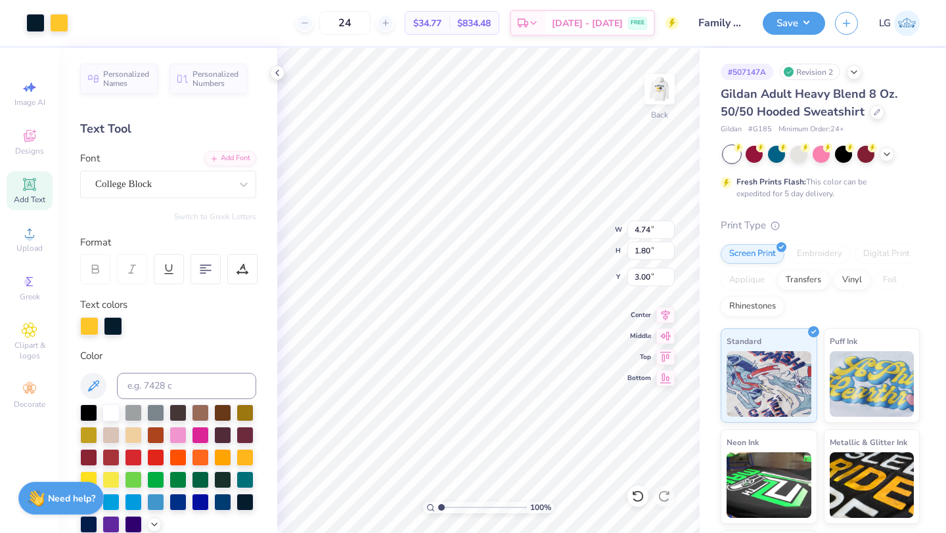
type input "2.27"
click at [660, 99] on img at bounding box center [659, 89] width 53 height 53
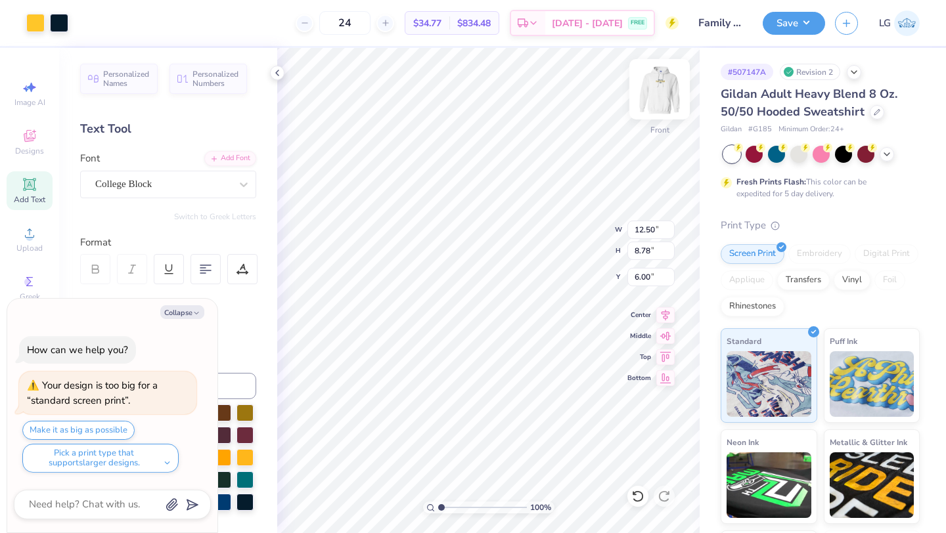
type textarea "x"
type input "14.35"
type input "10.08"
click at [634, 492] on icon at bounding box center [637, 497] width 11 height 12
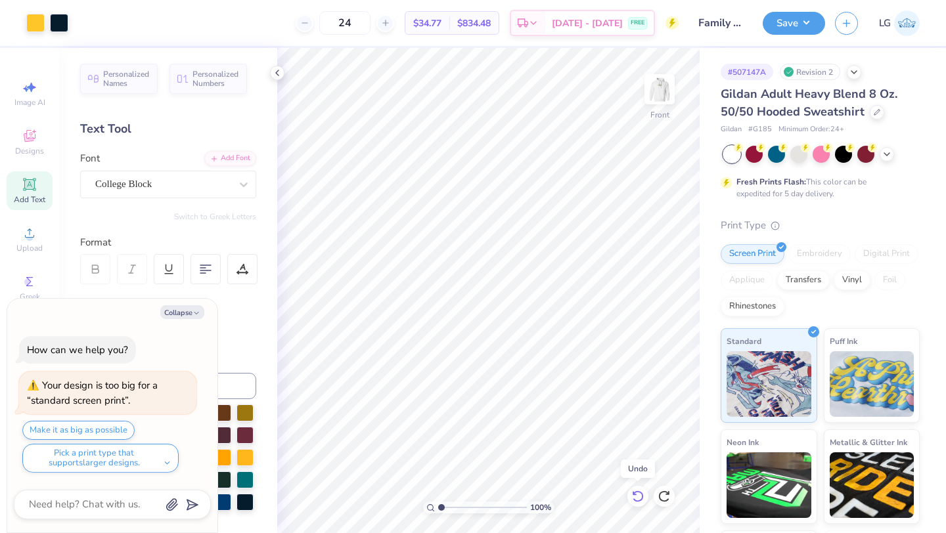
click at [634, 492] on icon at bounding box center [637, 497] width 11 height 12
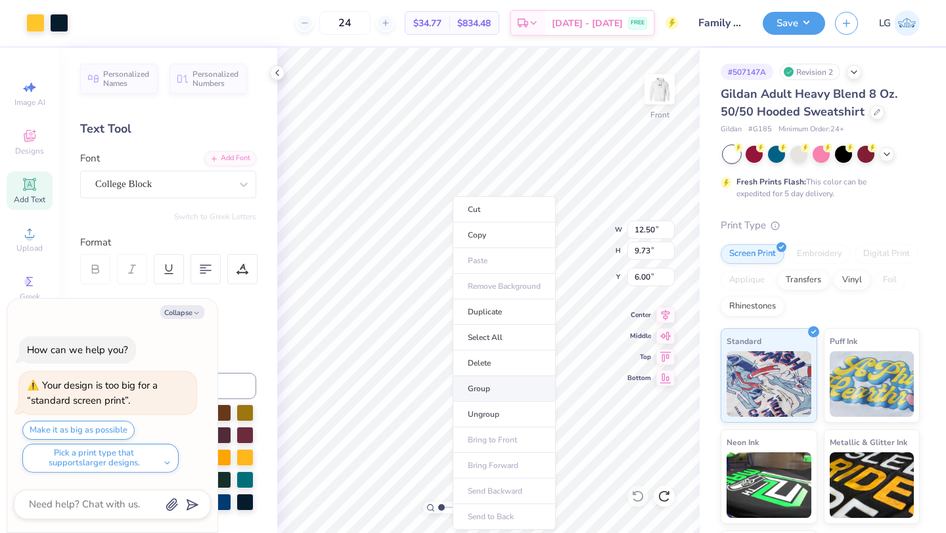
click at [503, 391] on li "Group" at bounding box center [504, 389] width 103 height 26
type textarea "x"
type input "6.04"
type textarea "x"
type input "6.00"
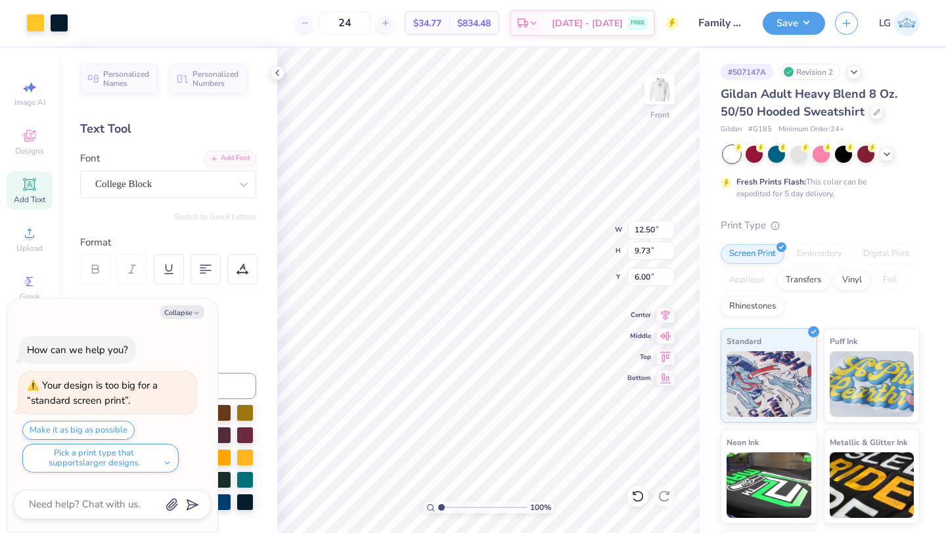
type textarea "x"
type input "6.81"
type textarea "x"
type input "6.86"
type textarea "x"
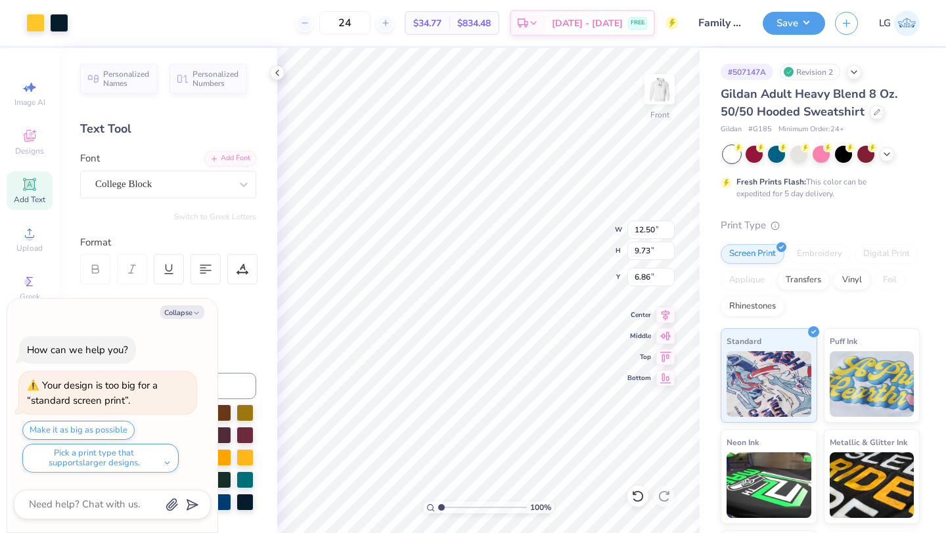
type input "14.40"
type input "11.22"
type textarea "x"
type input "6.00"
click at [779, 19] on button "Save" at bounding box center [794, 21] width 62 height 23
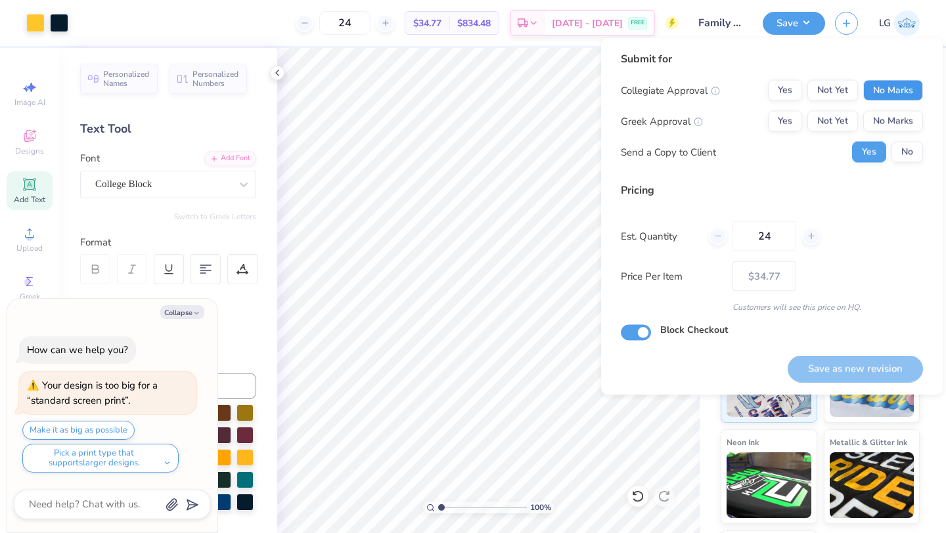
click at [878, 90] on button "No Marks" at bounding box center [893, 90] width 60 height 21
click at [892, 115] on button "No Marks" at bounding box center [893, 121] width 60 height 21
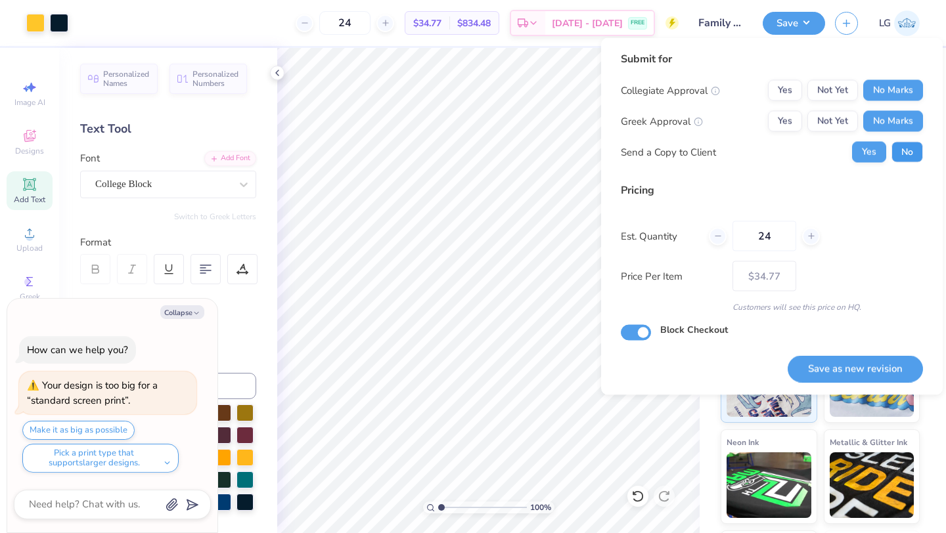
click at [897, 152] on button "No" at bounding box center [907, 152] width 32 height 21
type textarea "x"
click at [874, 370] on button "Save as new revision" at bounding box center [855, 368] width 135 height 27
type input "$34.77"
type textarea "x"
